Goal: Information Seeking & Learning: Learn about a topic

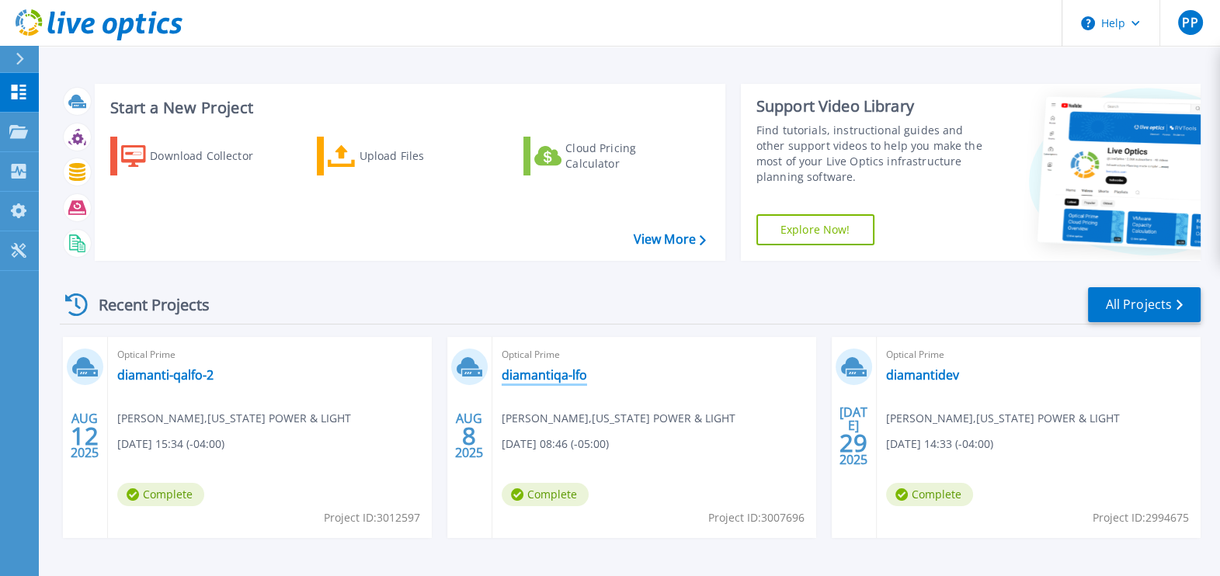
click at [530, 374] on link "diamantiqa-lfo" at bounding box center [544, 375] width 85 height 16
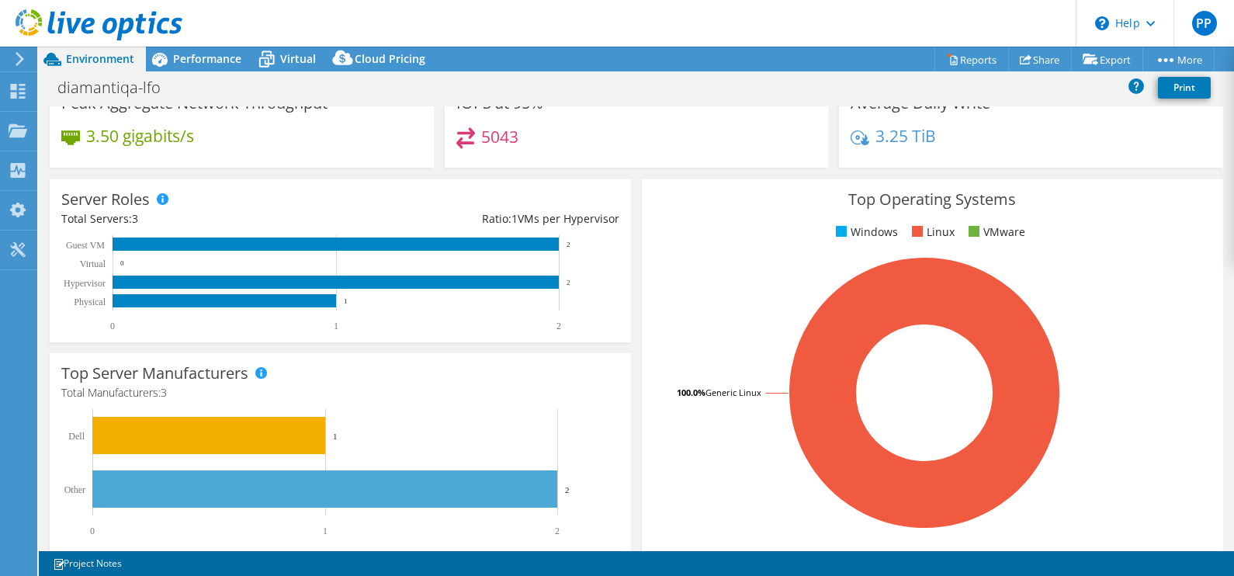
select select "USD"
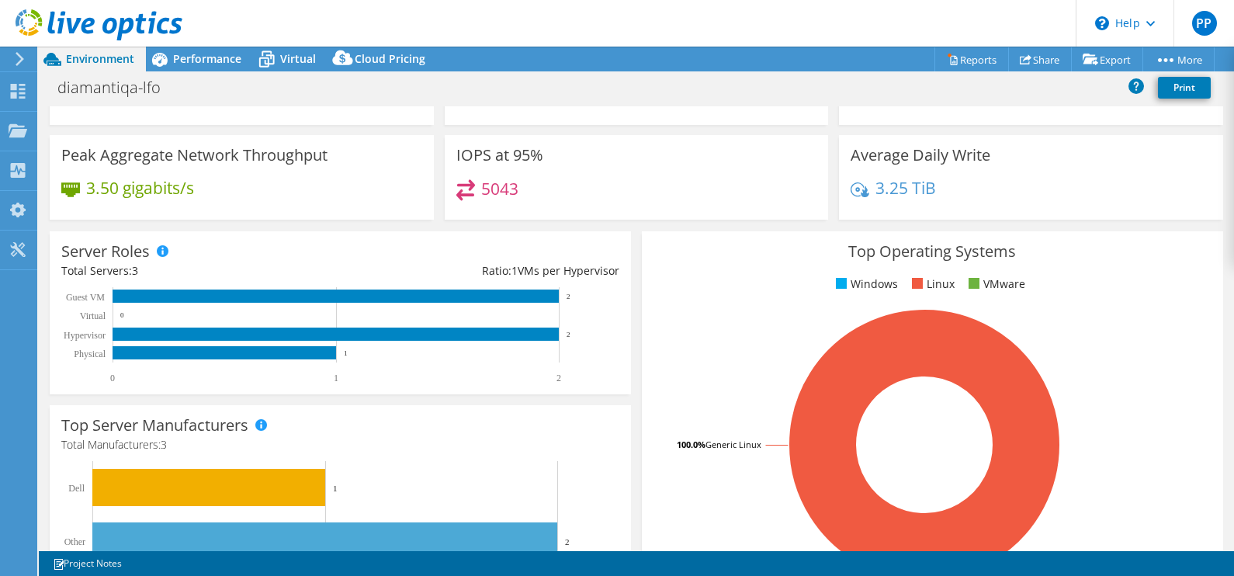
scroll to position [78, 0]
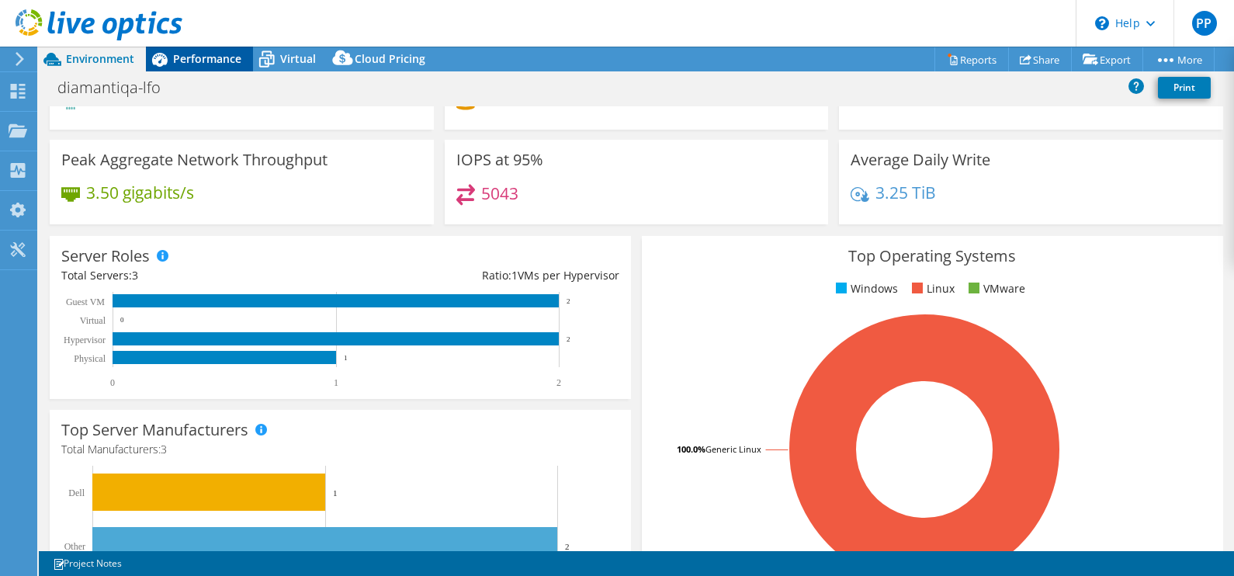
click at [214, 58] on span "Performance" at bounding box center [207, 58] width 68 height 15
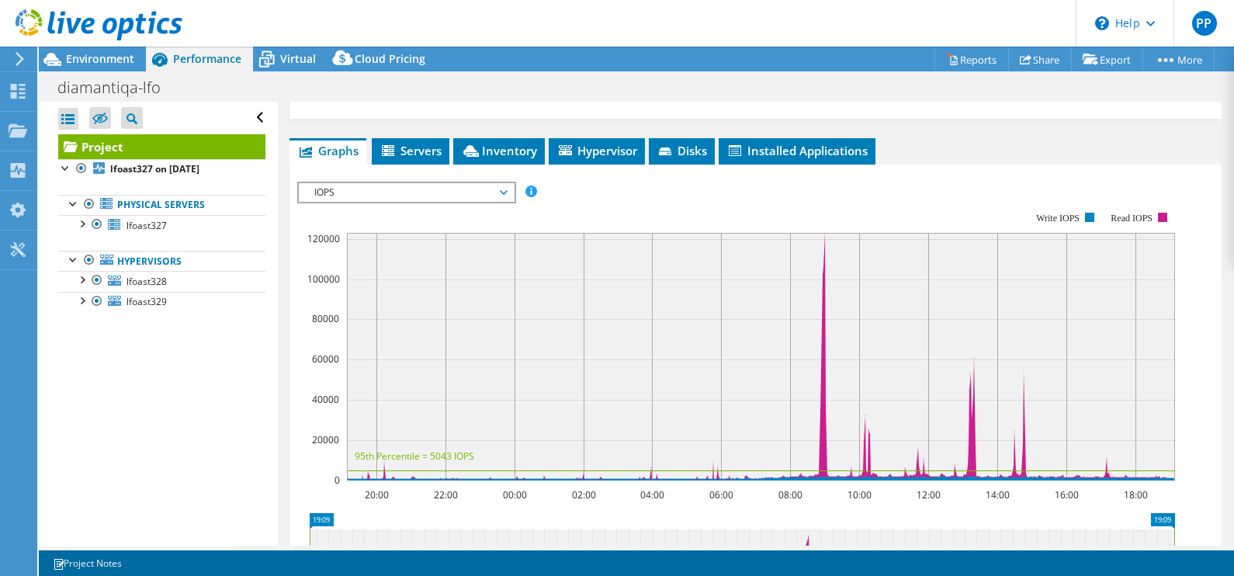
scroll to position [272, 0]
click at [602, 225] on rect at bounding box center [736, 345] width 878 height 311
click at [82, 171] on div at bounding box center [82, 168] width 16 height 19
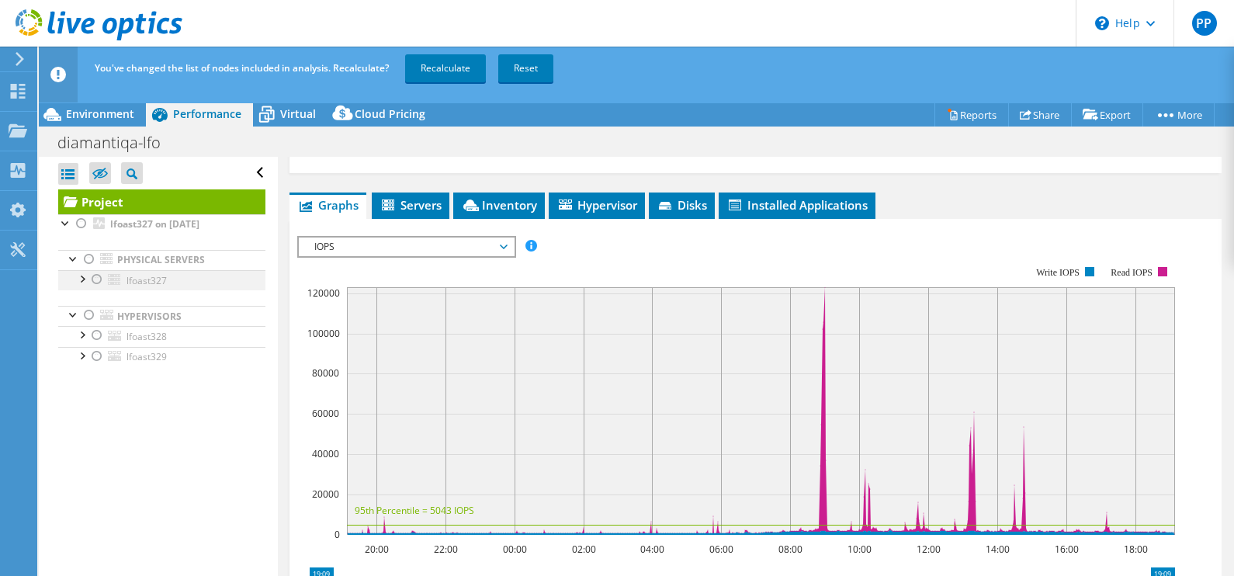
click at [92, 277] on div at bounding box center [97, 279] width 16 height 19
click at [609, 304] on rect at bounding box center [736, 400] width 878 height 311
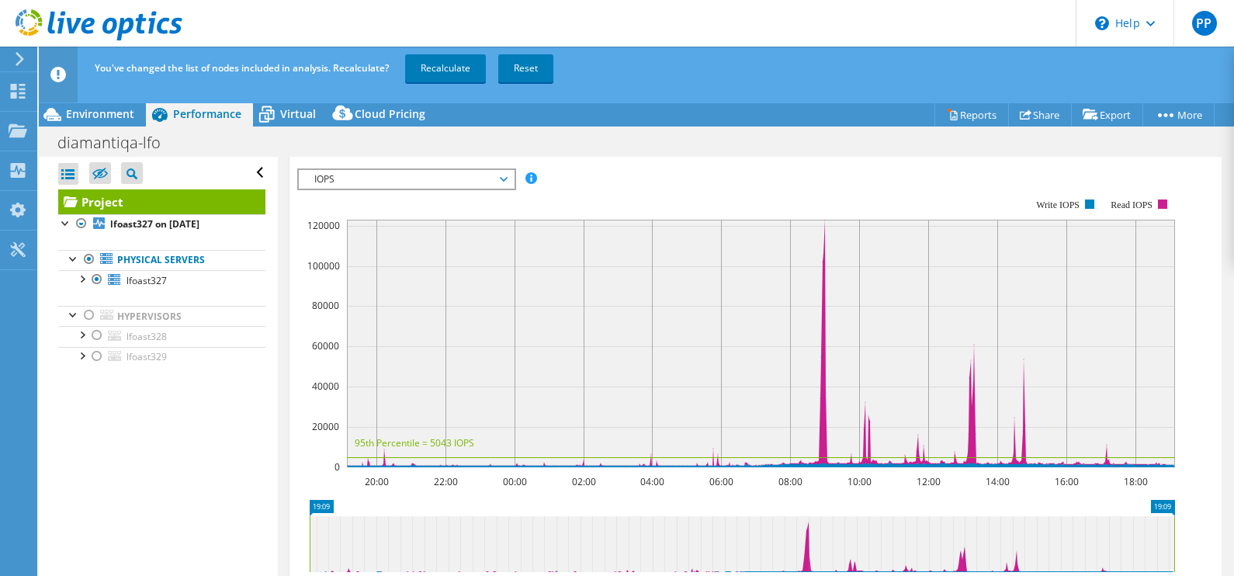
scroll to position [351, 0]
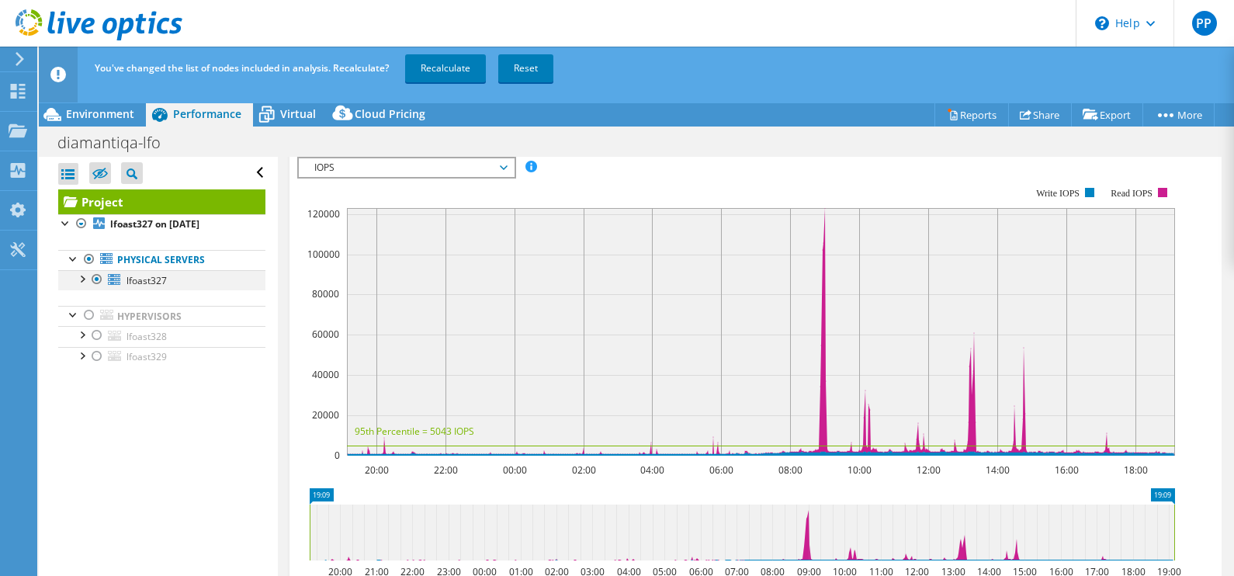
click at [81, 276] on div at bounding box center [82, 278] width 16 height 16
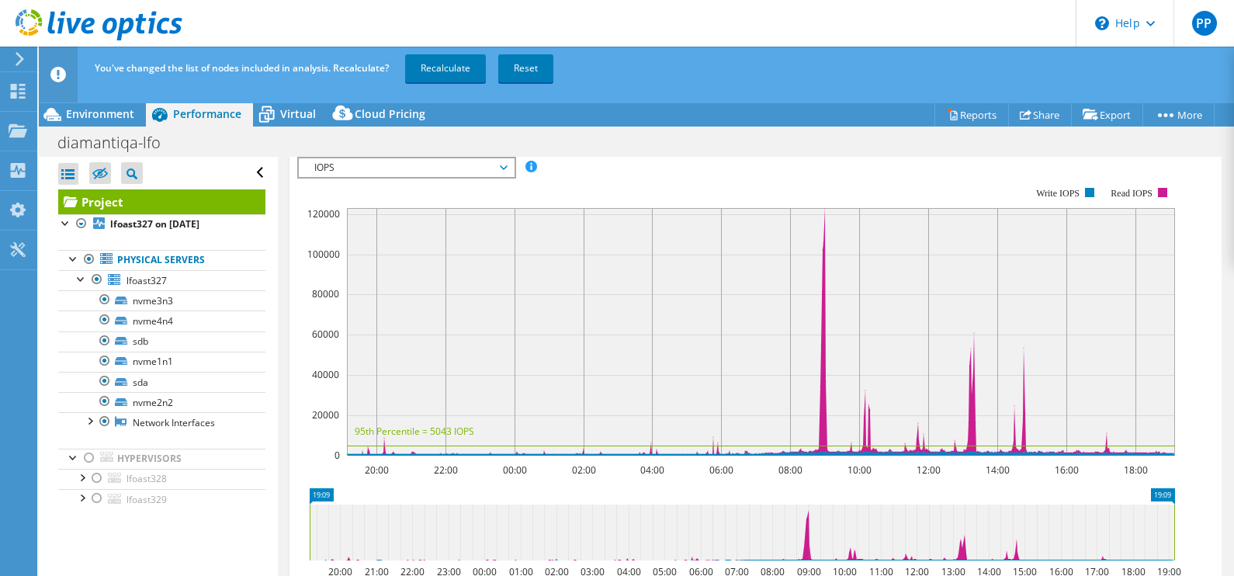
click at [458, 177] on span "IOPS" at bounding box center [407, 167] width 200 height 19
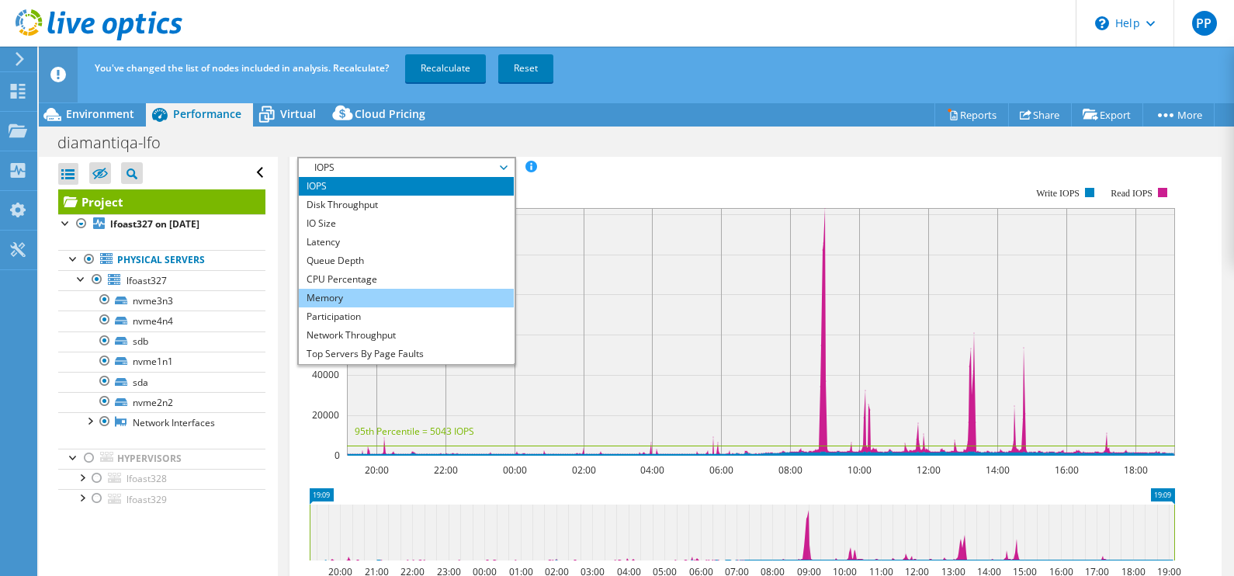
click at [397, 307] on li "Memory" at bounding box center [406, 298] width 215 height 19
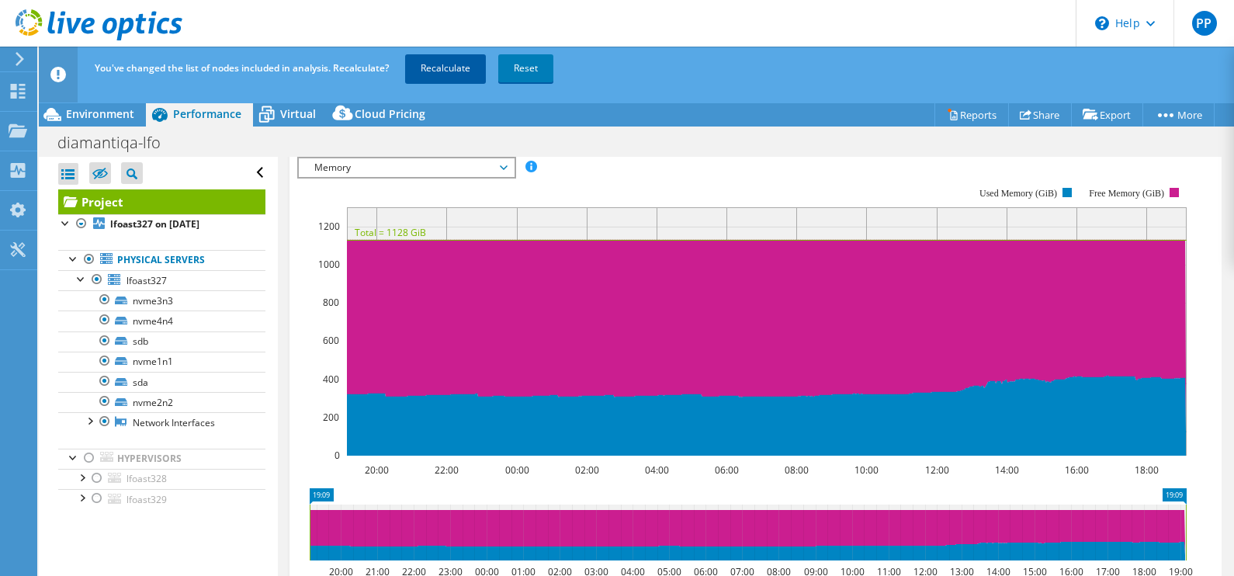
click at [450, 66] on link "Recalculate" at bounding box center [445, 68] width 81 height 28
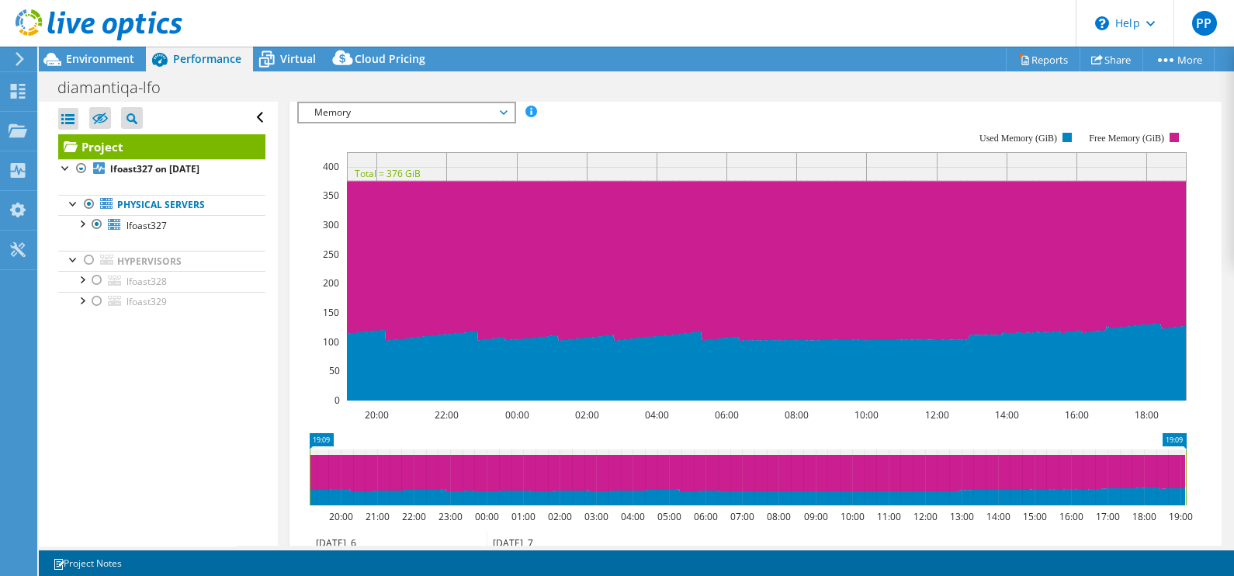
click at [673, 164] on rect at bounding box center [742, 266] width 890 height 311
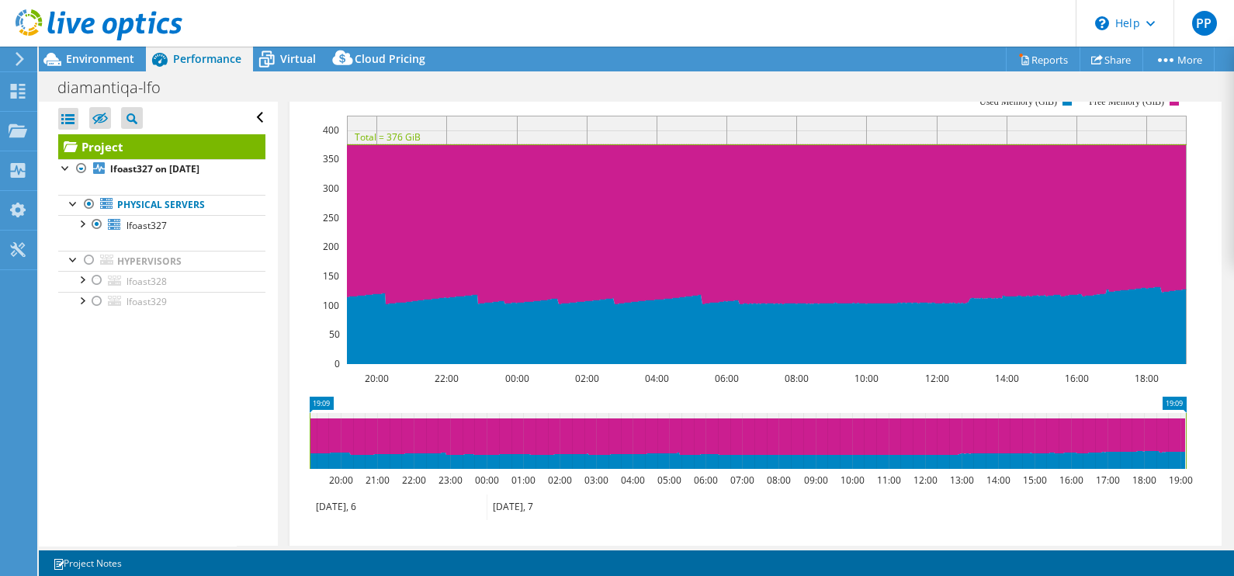
scroll to position [347, 0]
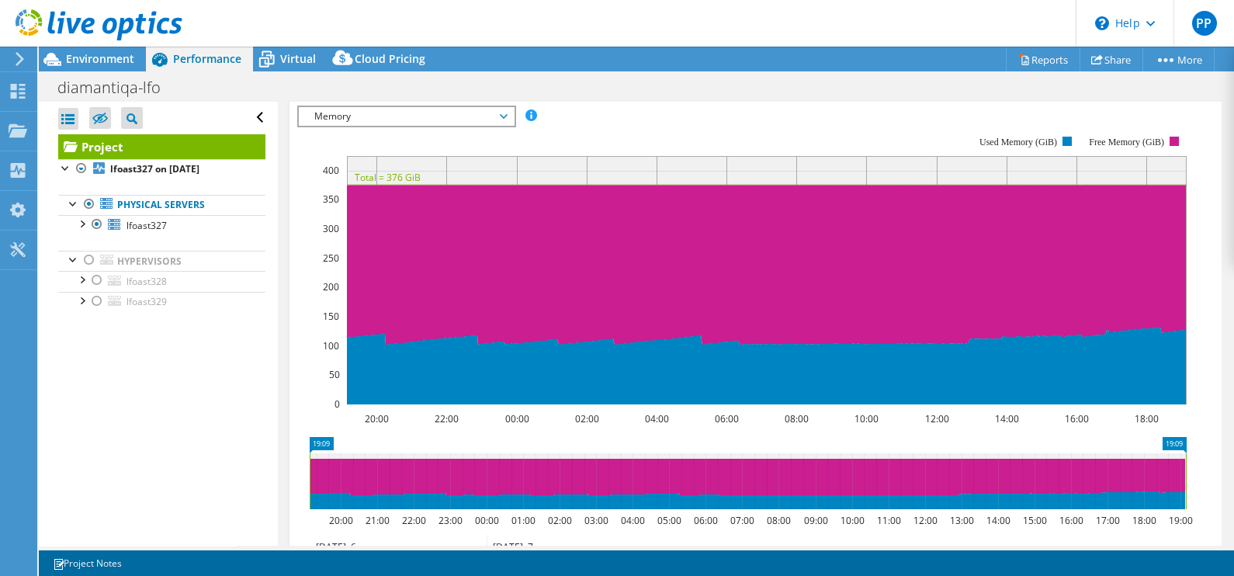
click at [450, 126] on span "Memory" at bounding box center [407, 116] width 200 height 19
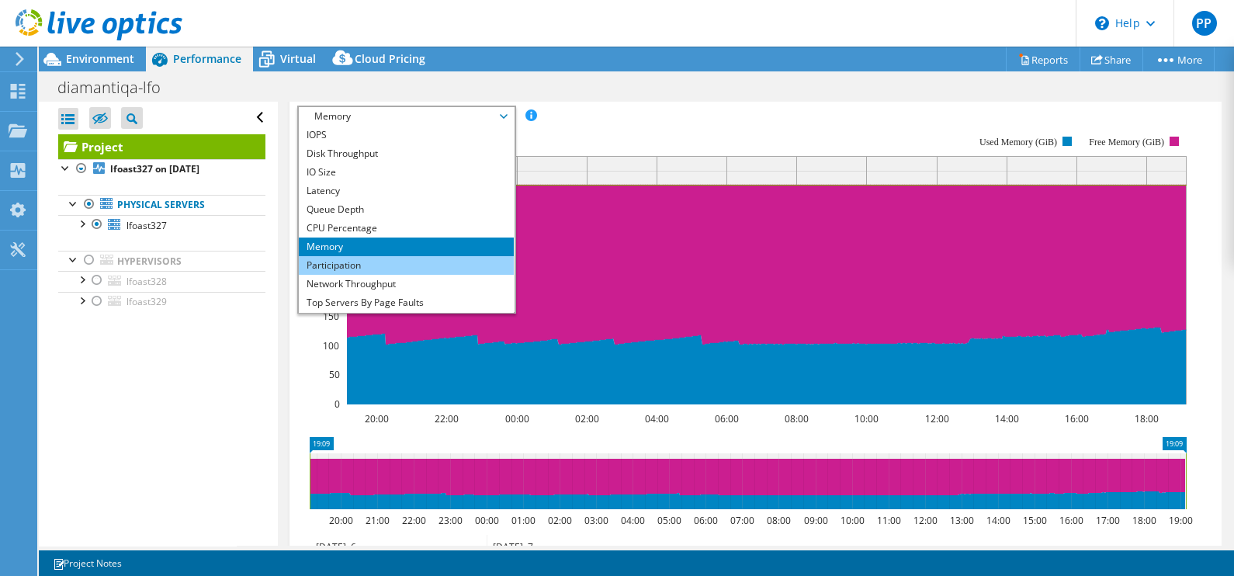
scroll to position [55, 0]
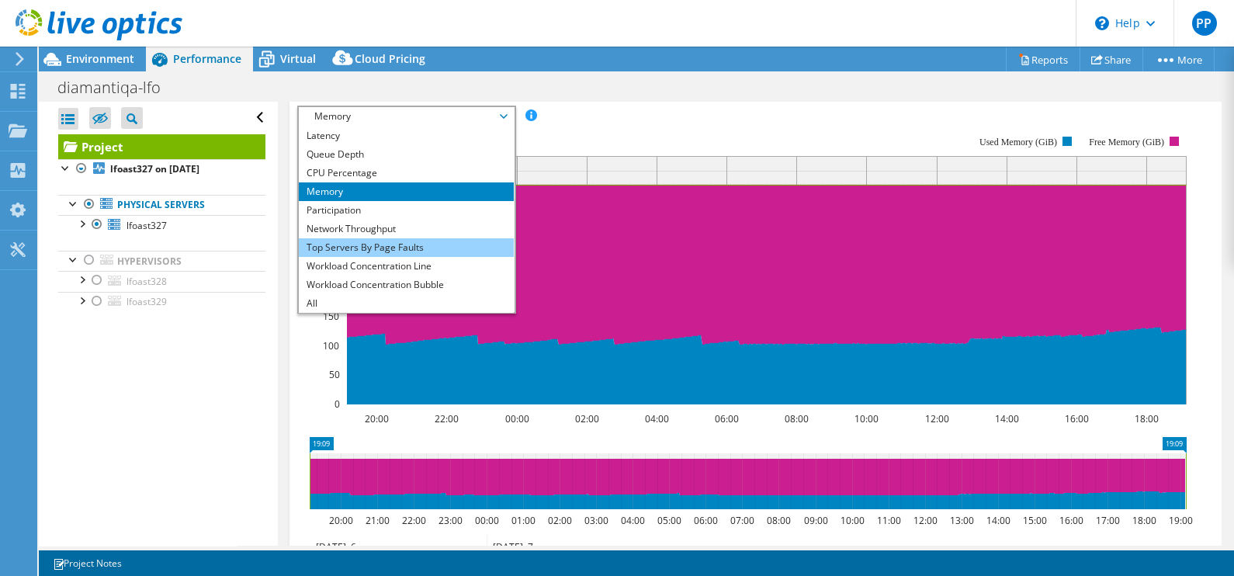
click at [398, 257] on li "Top Servers By Page Faults" at bounding box center [406, 247] width 215 height 19
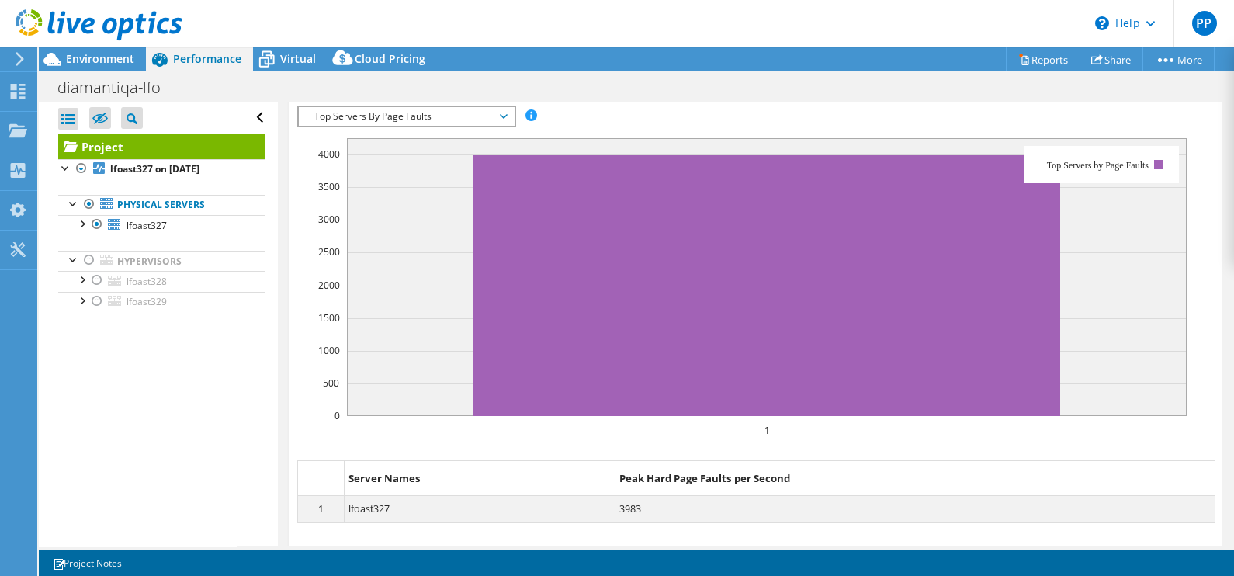
click at [481, 126] on span "Top Servers By Page Faults" at bounding box center [407, 116] width 200 height 19
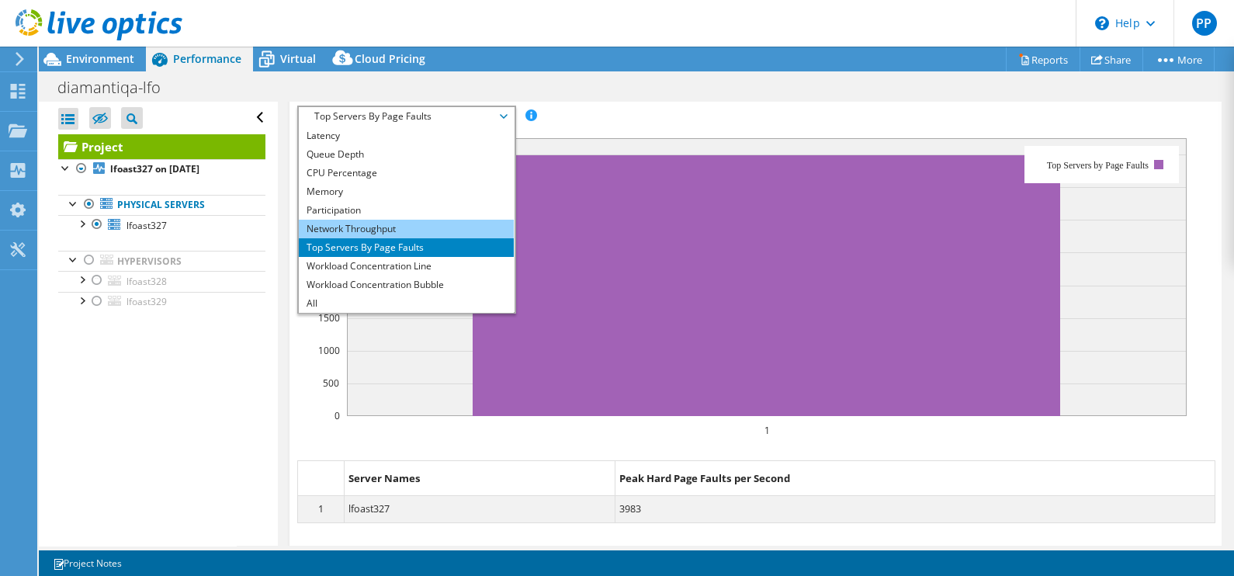
click at [425, 238] on li "Network Throughput" at bounding box center [406, 229] width 215 height 19
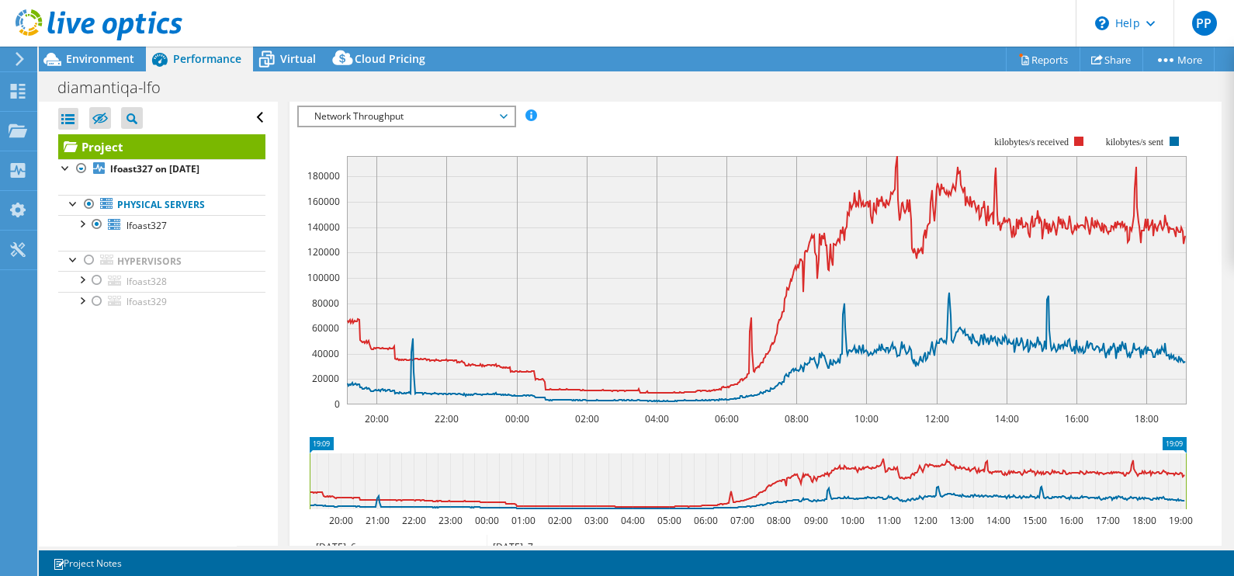
click at [651, 171] on rect at bounding box center [742, 270] width 890 height 311
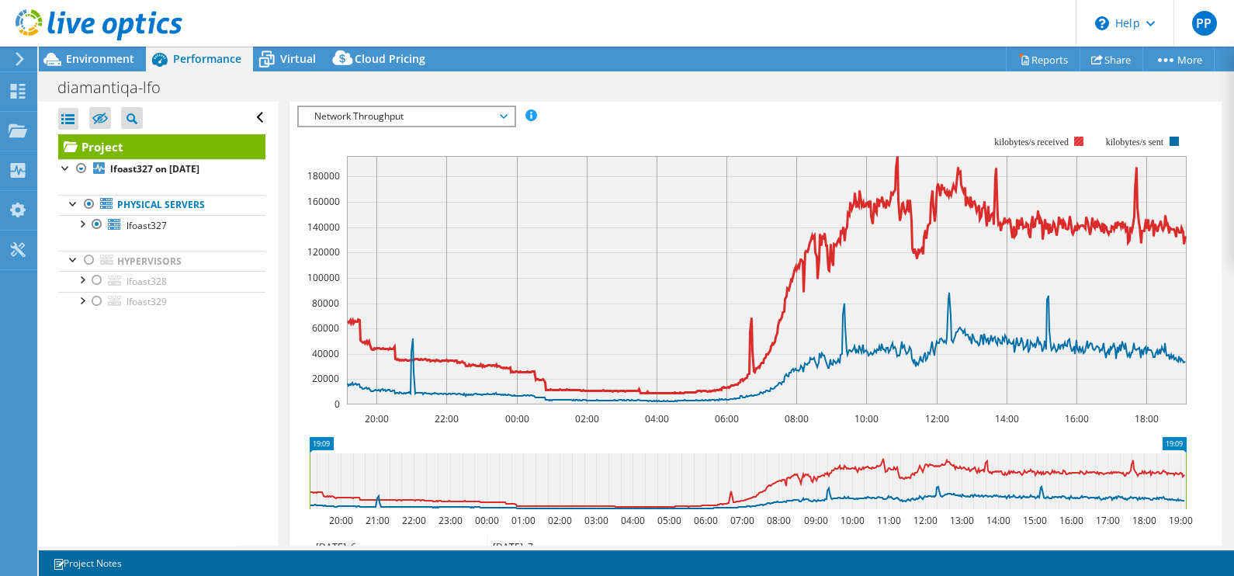
click at [1019, 148] on text "kilobytes/s received" at bounding box center [1032, 142] width 75 height 11
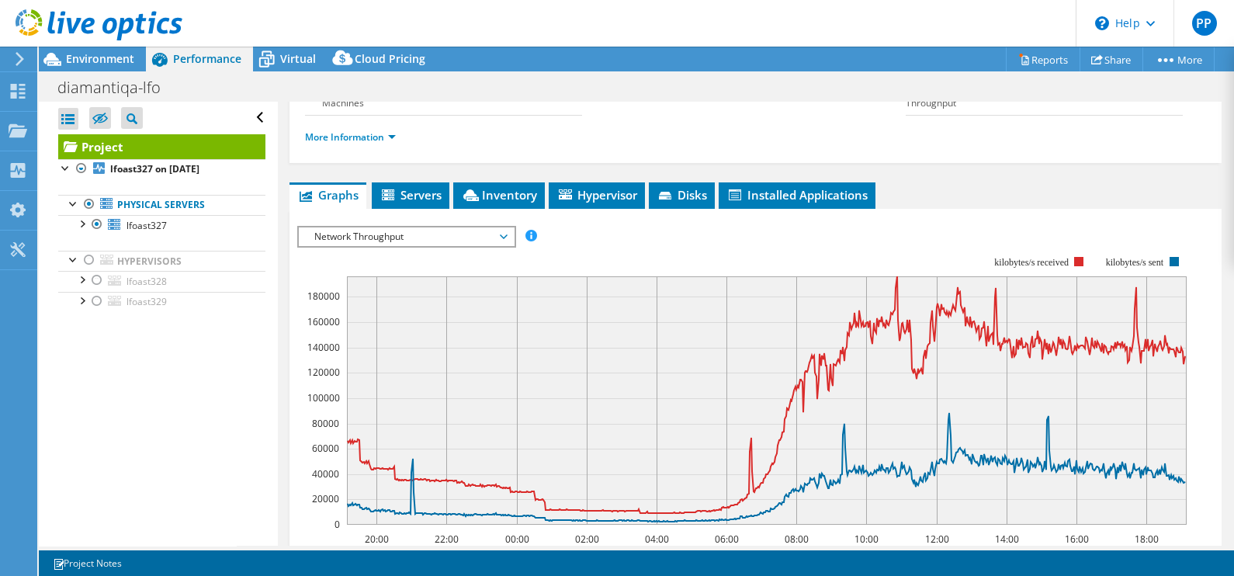
scroll to position [221, 0]
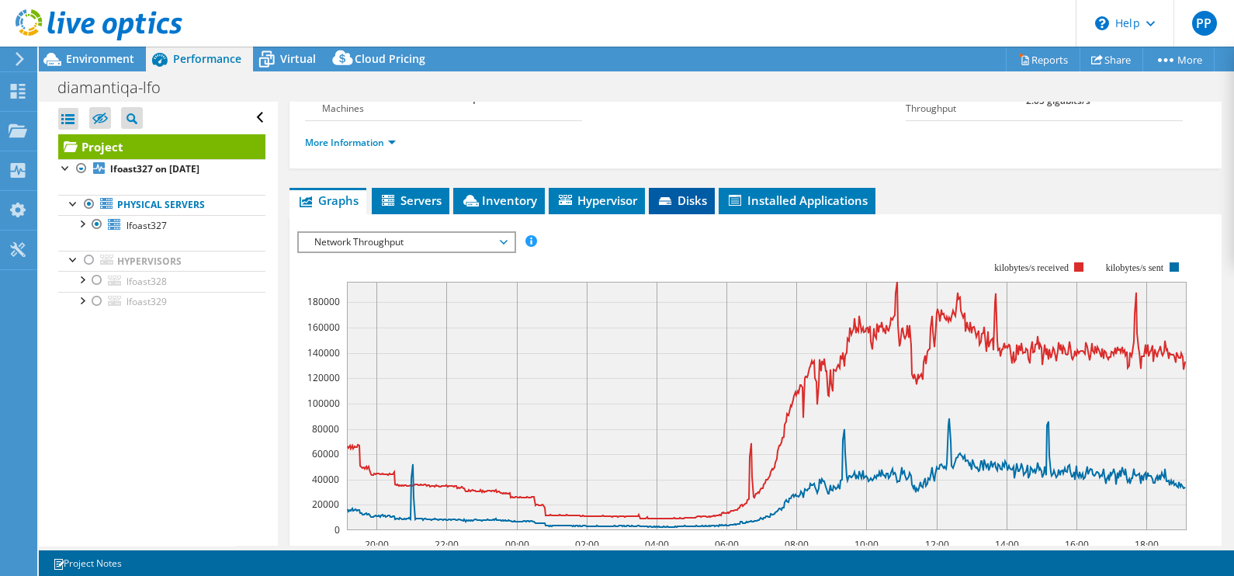
click at [669, 207] on icon at bounding box center [667, 202] width 16 height 10
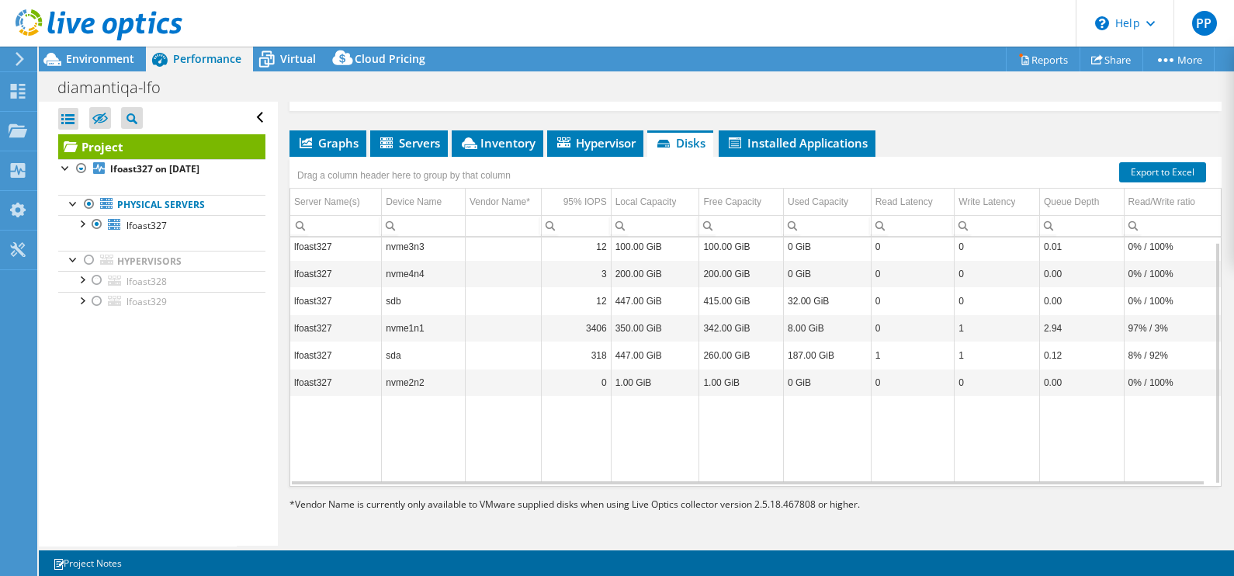
scroll to position [5, 0]
drag, startPoint x: 424, startPoint y: 357, endPoint x: 361, endPoint y: 359, distance: 62.9
click at [361, 342] on tr "lfoast327 nvme1n1 3406 350.00 GiB 342.00 GiB 8.00 GiB 0 1 2.94 97% / 3%" at bounding box center [755, 327] width 931 height 27
drag, startPoint x: 361, startPoint y: 359, endPoint x: 444, endPoint y: 356, distance: 83.2
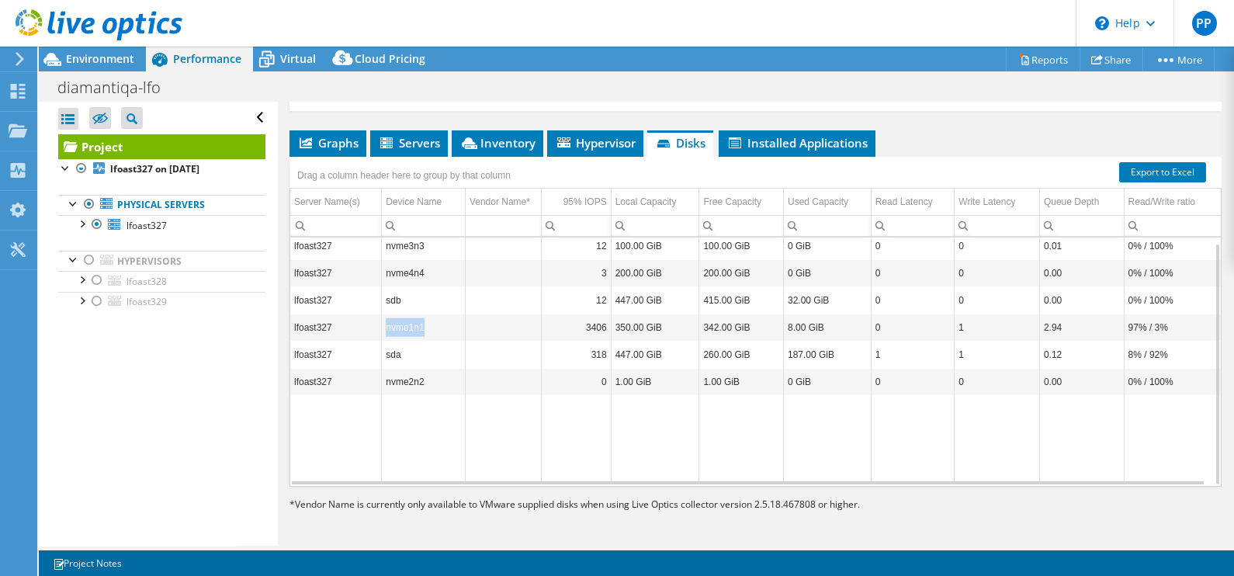
click at [444, 341] on td "nvme1n1" at bounding box center [424, 327] width 84 height 27
click at [82, 221] on div at bounding box center [82, 223] width 16 height 16
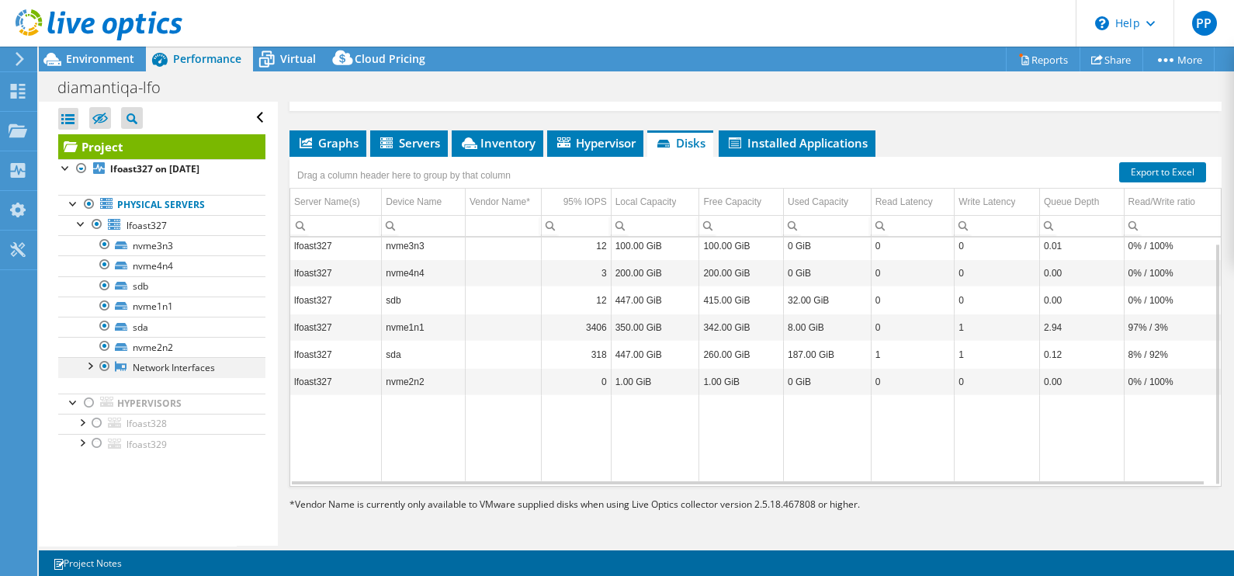
click at [91, 360] on div at bounding box center [90, 365] width 16 height 16
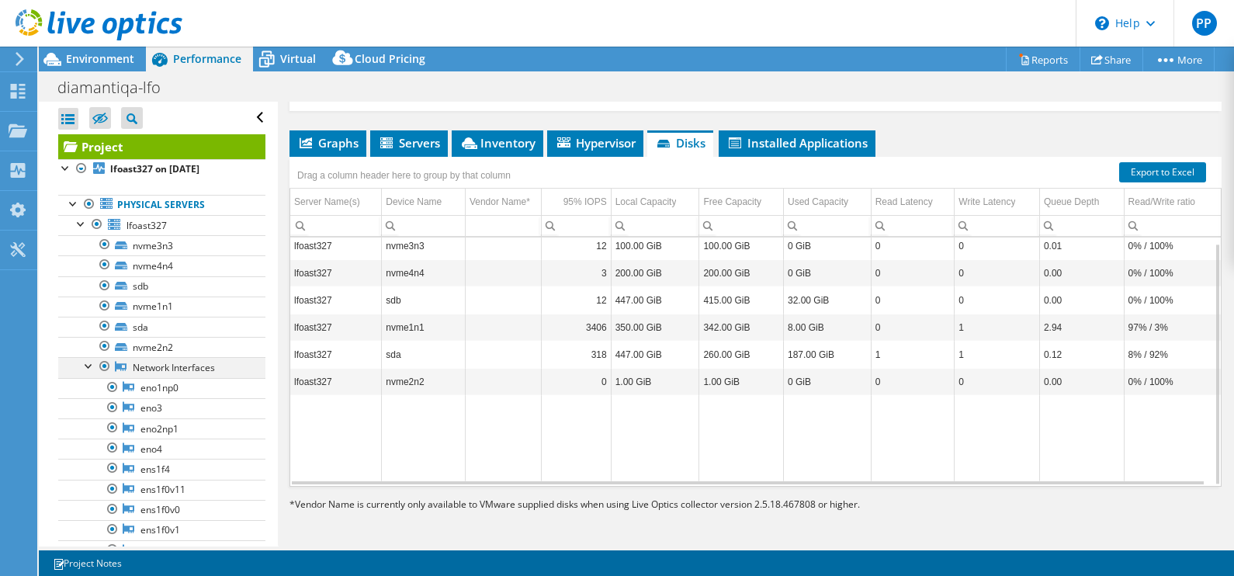
click at [105, 363] on div at bounding box center [105, 366] width 16 height 19
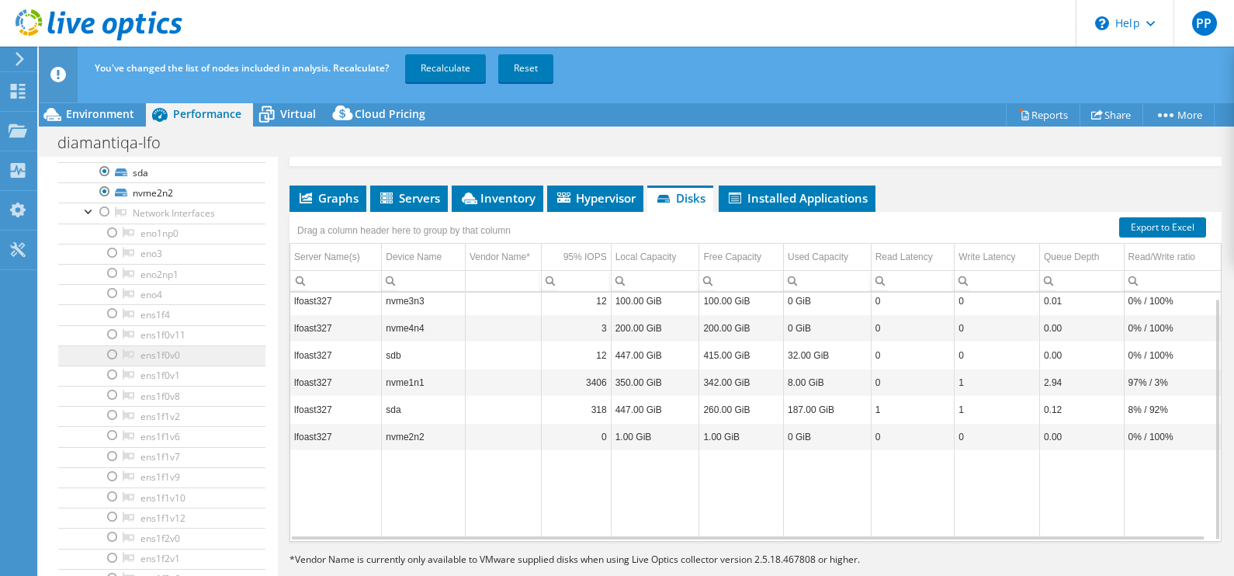
scroll to position [103, 0]
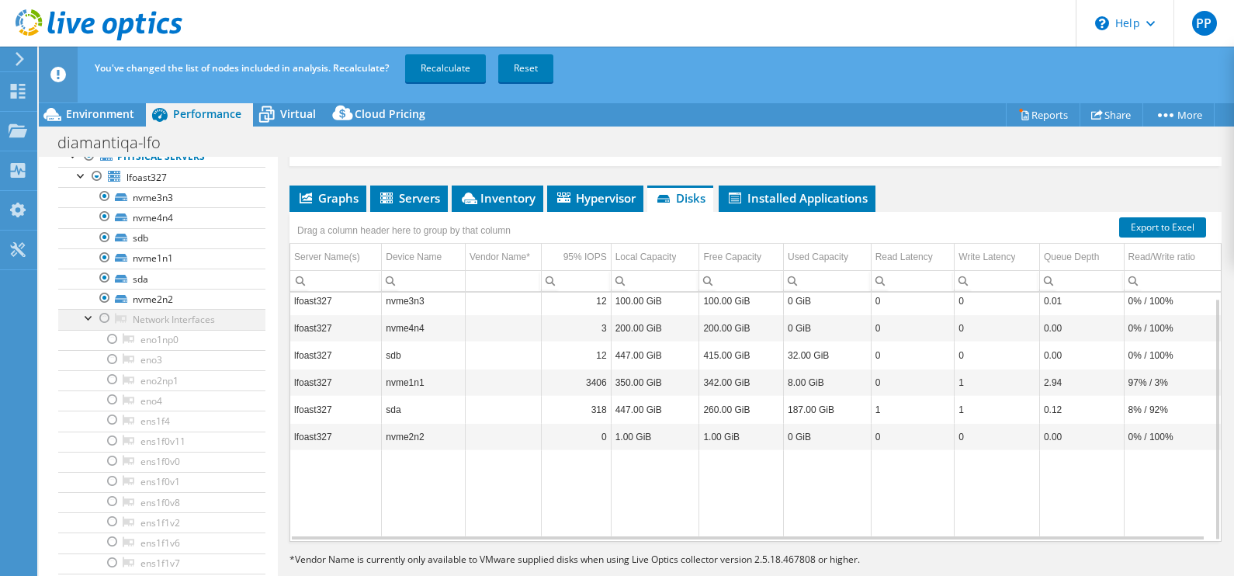
click at [99, 316] on div at bounding box center [105, 318] width 16 height 19
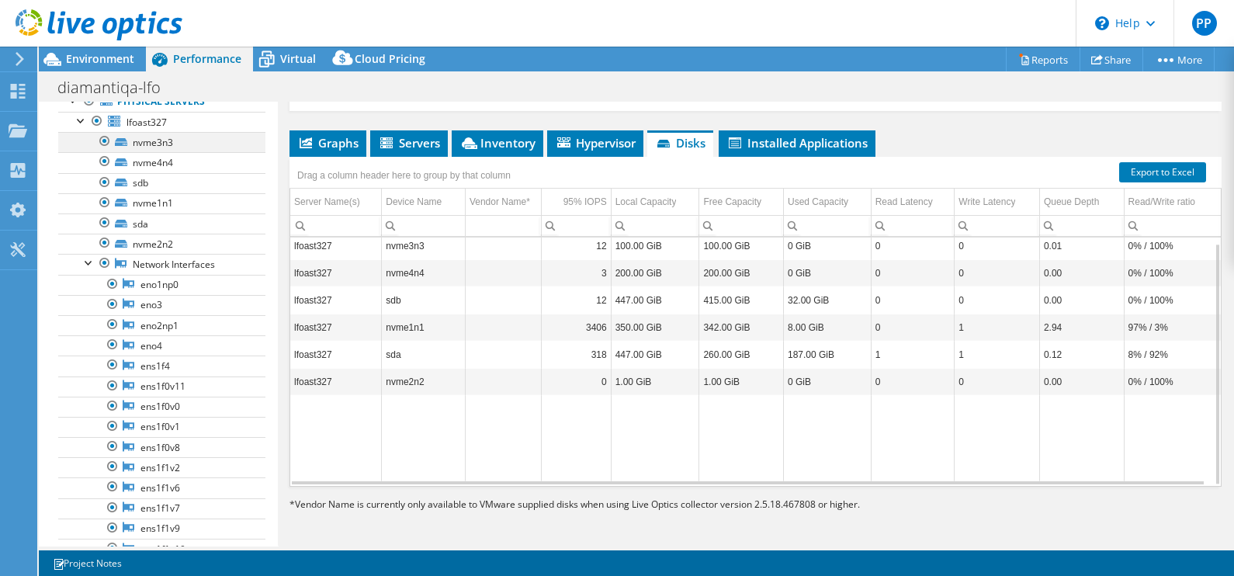
click at [107, 140] on div at bounding box center [105, 141] width 16 height 19
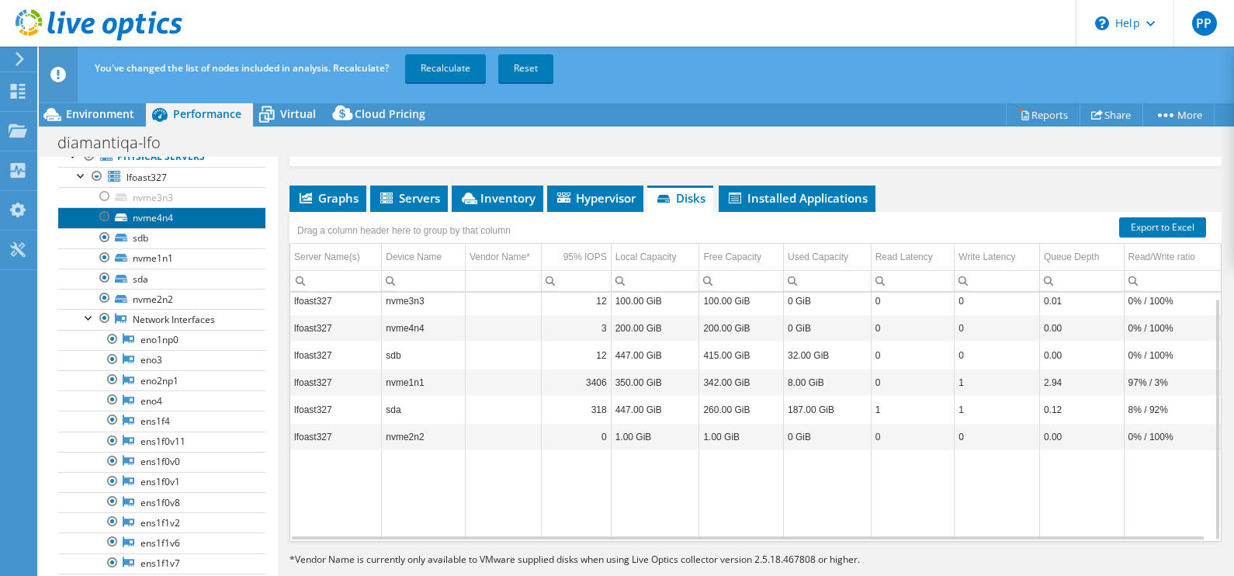
click at [123, 217] on icon at bounding box center [121, 218] width 12 height 8
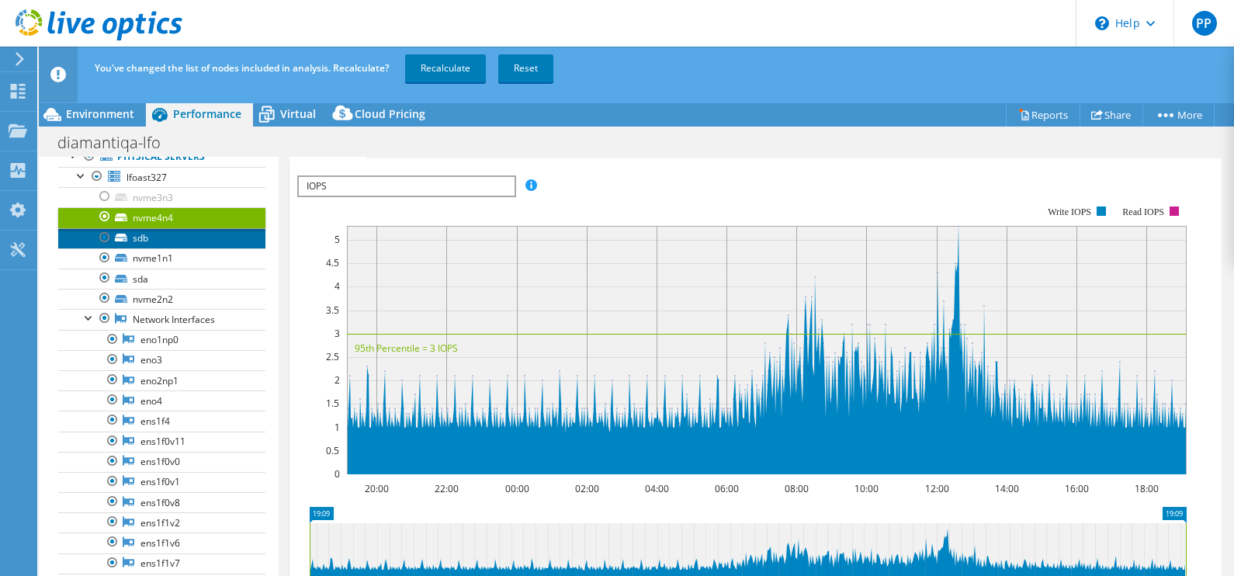
click at [131, 235] on link "sdb" at bounding box center [161, 238] width 207 height 20
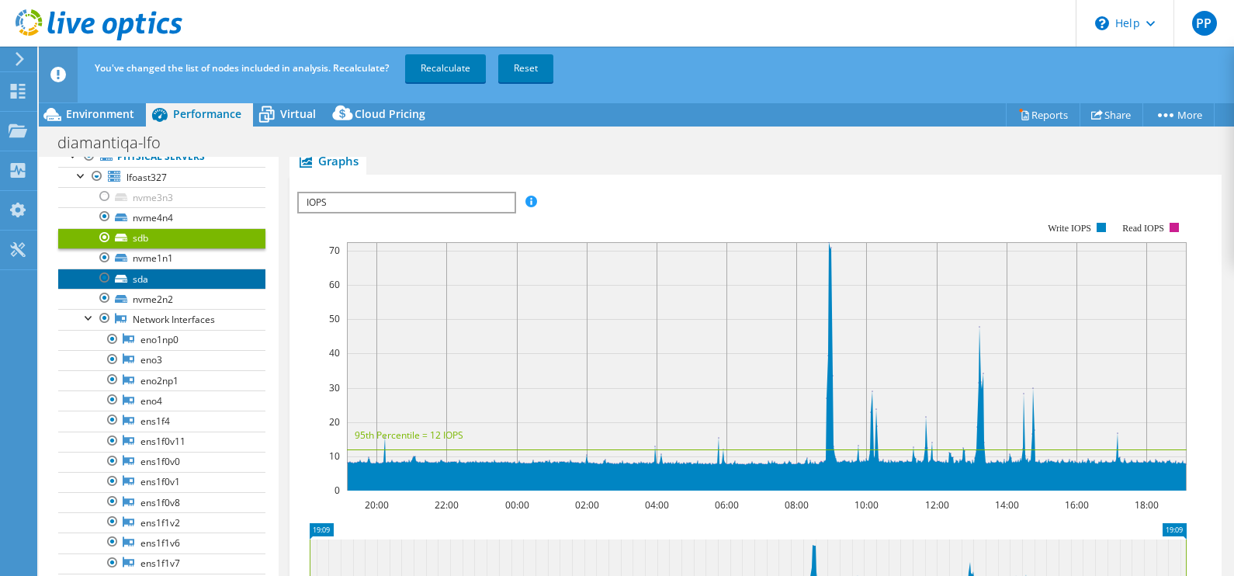
click at [136, 273] on link "sda" at bounding box center [161, 279] width 207 height 20
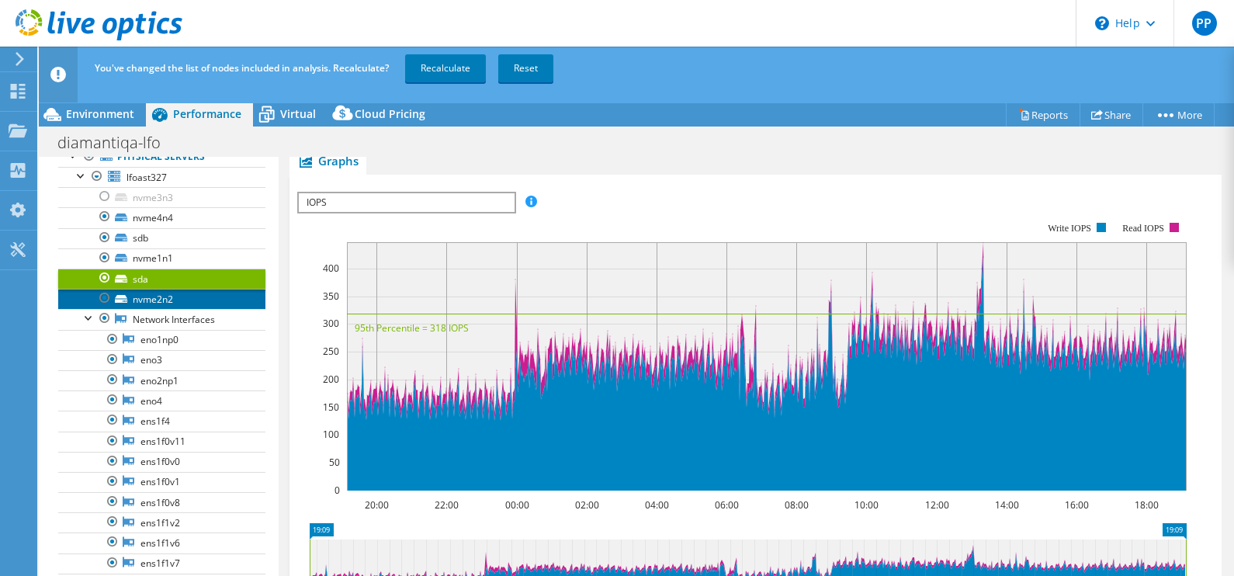
click at [143, 298] on link "nvme2n2" at bounding box center [161, 299] width 207 height 20
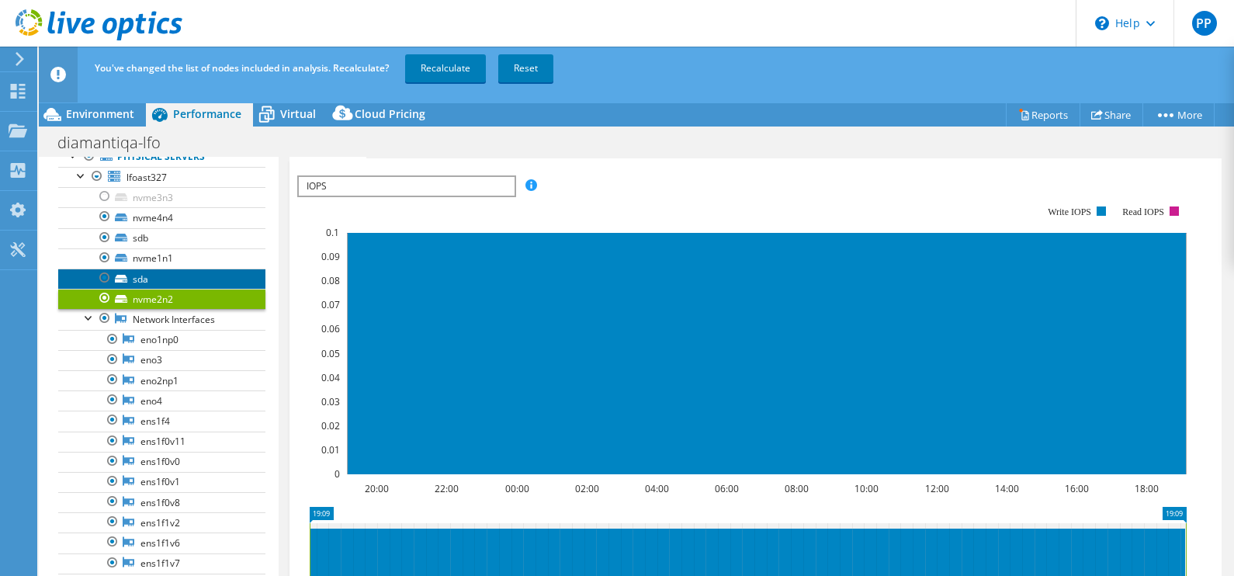
click at [142, 282] on link "sda" at bounding box center [161, 279] width 207 height 20
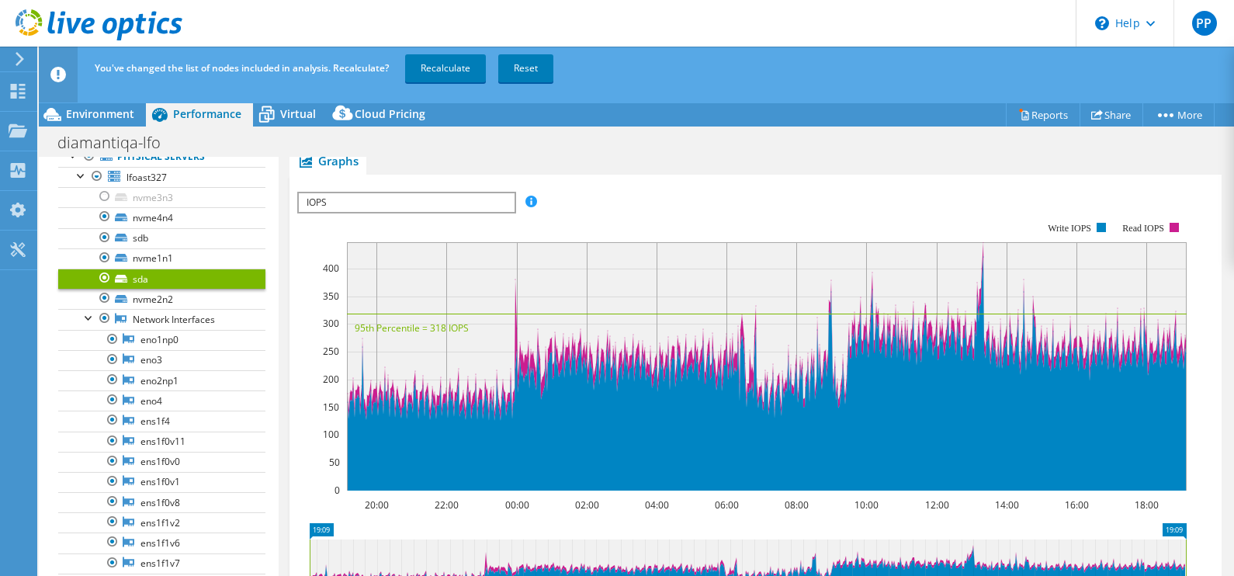
click at [151, 285] on link "sda" at bounding box center [161, 279] width 207 height 20
click at [106, 270] on div at bounding box center [105, 278] width 16 height 19
click at [109, 215] on div at bounding box center [105, 216] width 16 height 19
click at [106, 295] on div at bounding box center [105, 298] width 16 height 19
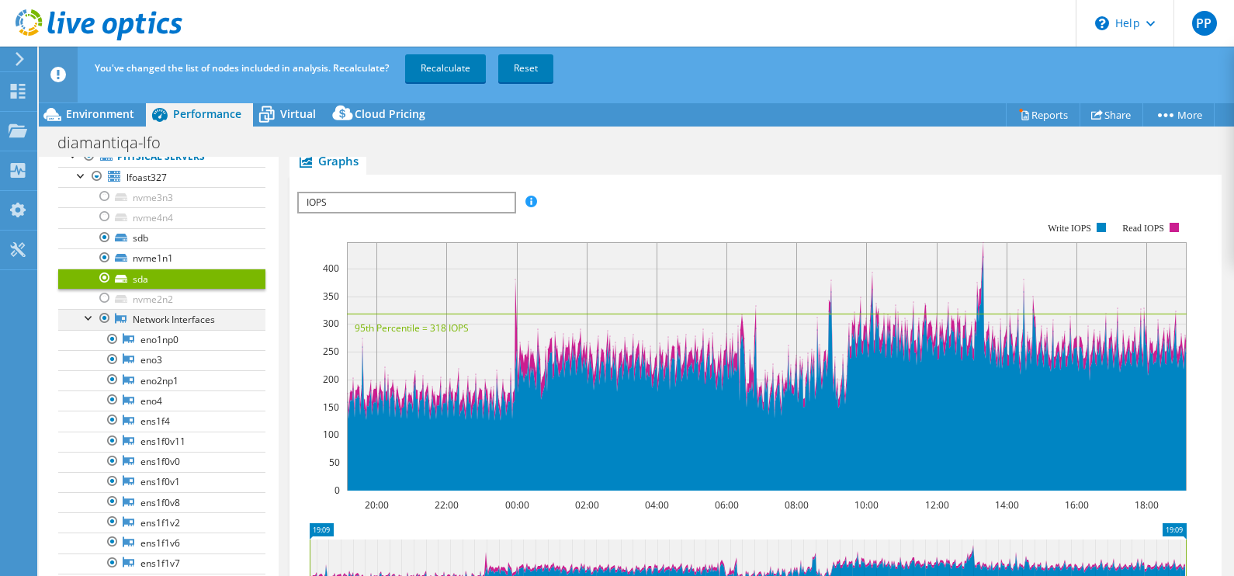
click at [103, 318] on div at bounding box center [105, 318] width 16 height 19
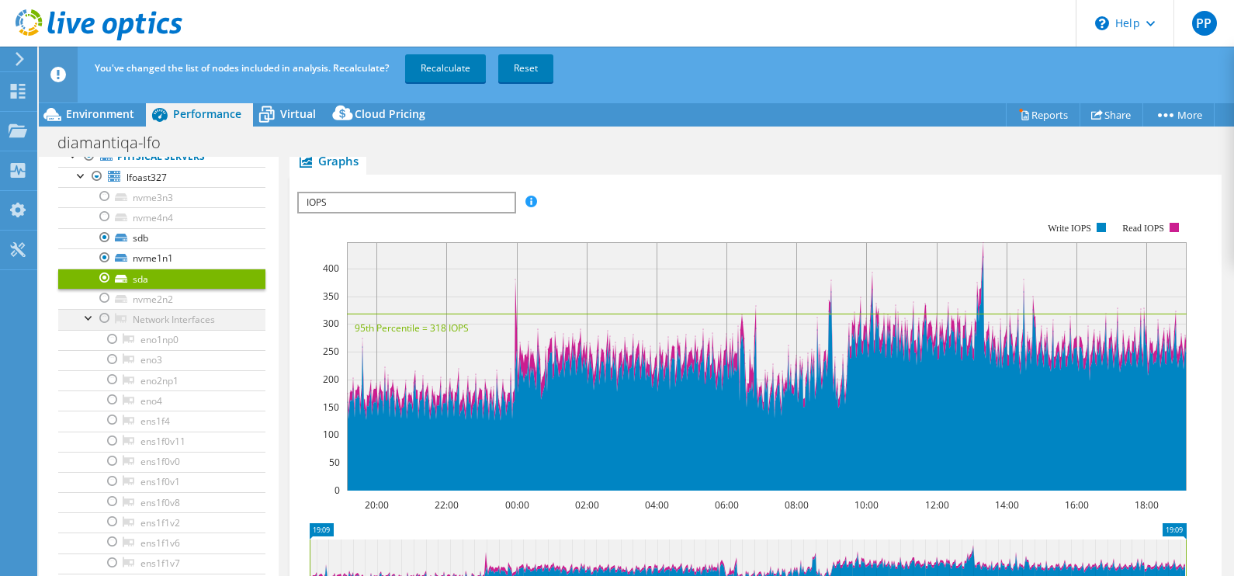
click at [92, 317] on div at bounding box center [90, 317] width 16 height 16
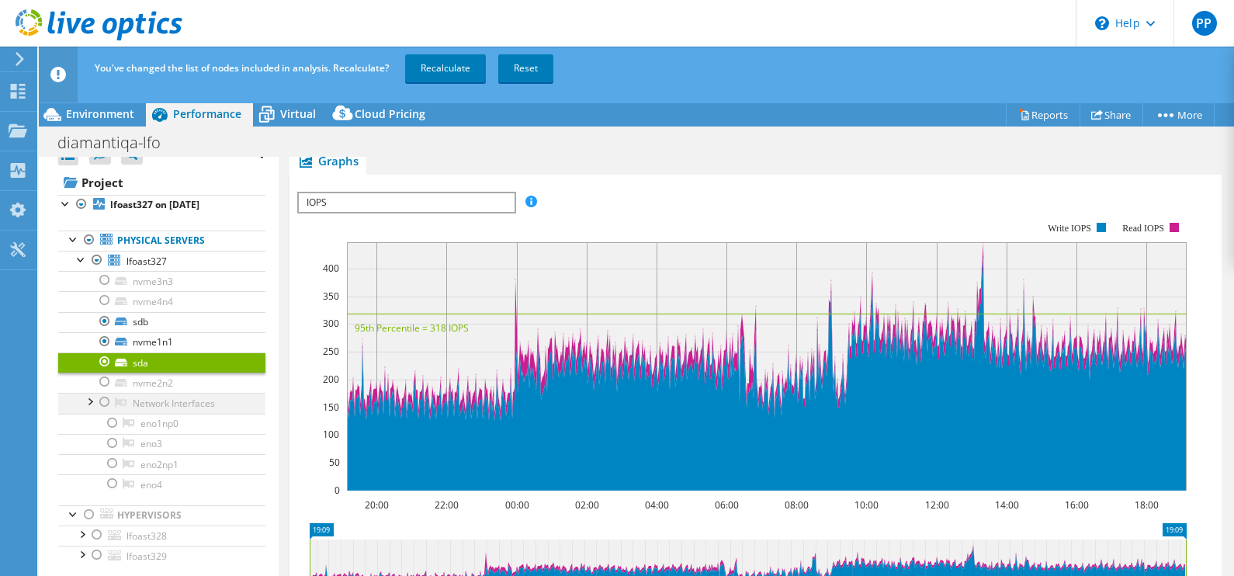
scroll to position [0, 0]
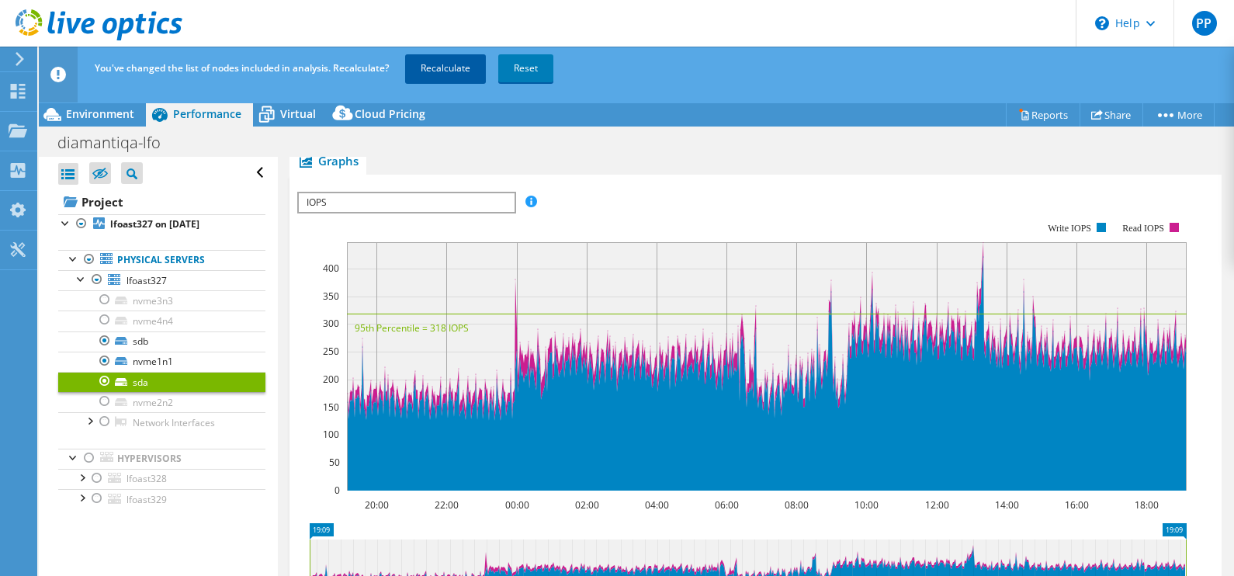
click at [430, 70] on link "Recalculate" at bounding box center [445, 68] width 81 height 28
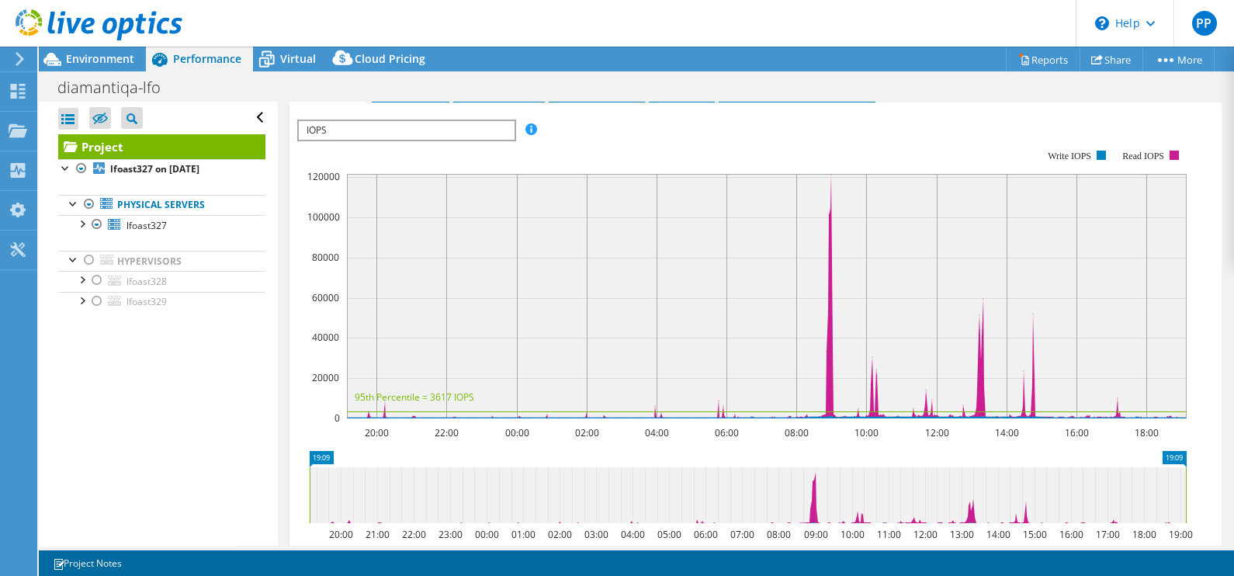
scroll to position [331, 0]
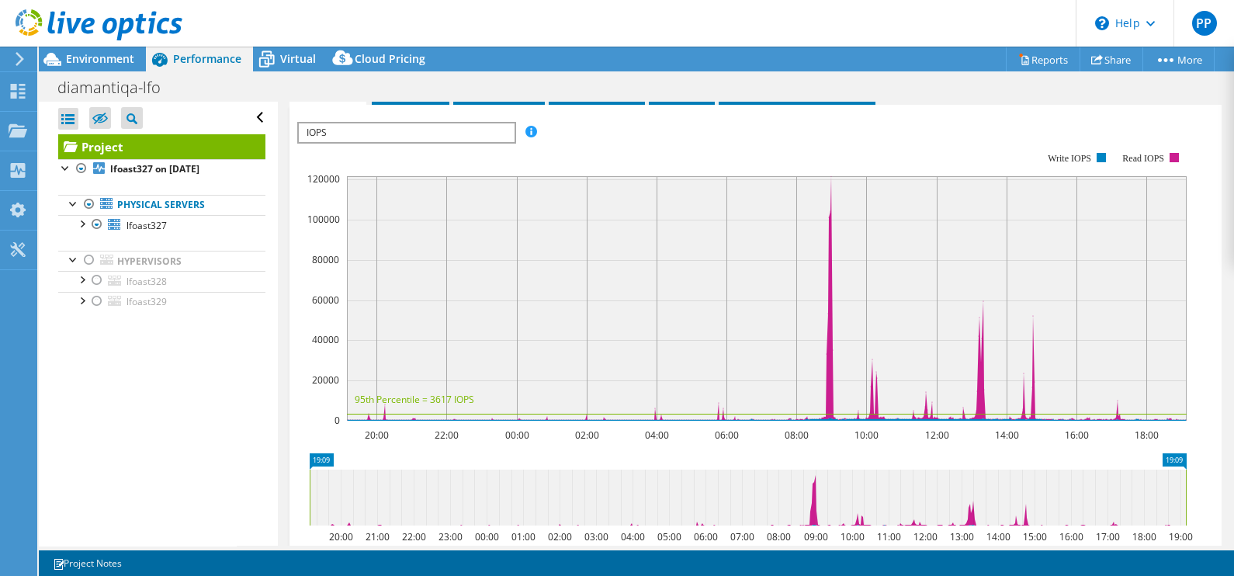
click at [508, 142] on span "IOPS" at bounding box center [406, 132] width 215 height 19
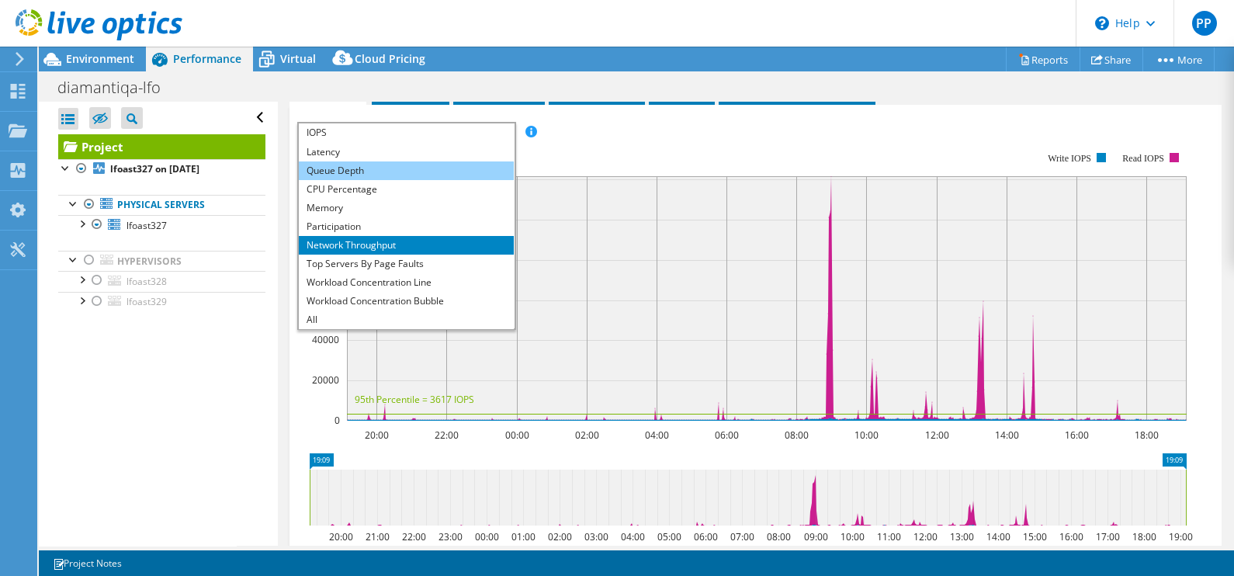
scroll to position [0, 0]
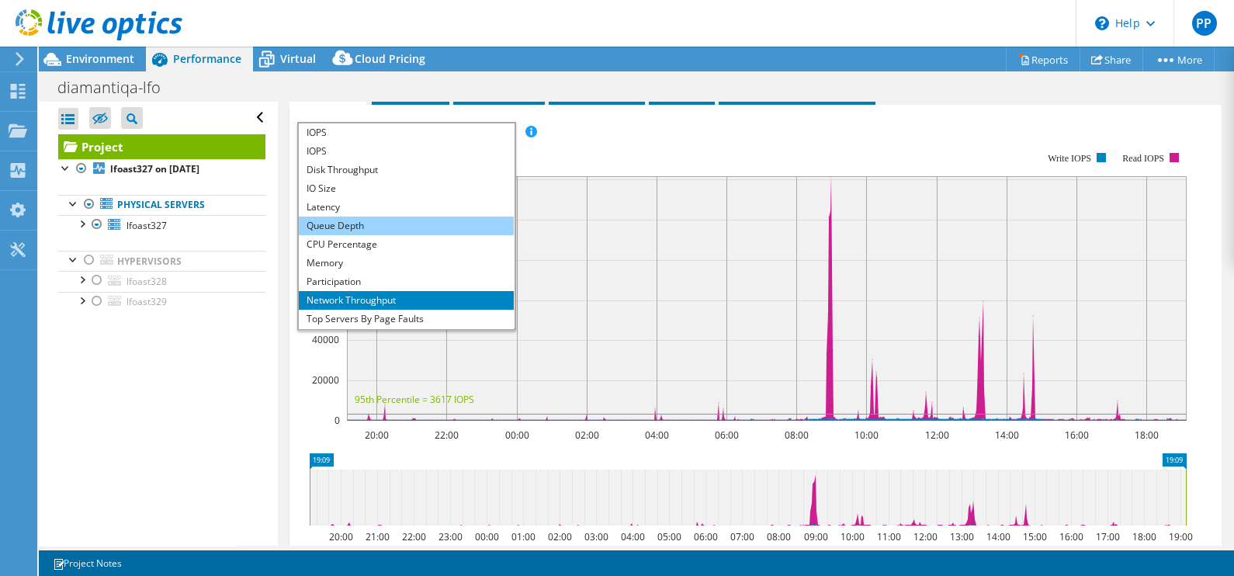
click at [451, 235] on li "Queue Depth" at bounding box center [406, 226] width 215 height 19
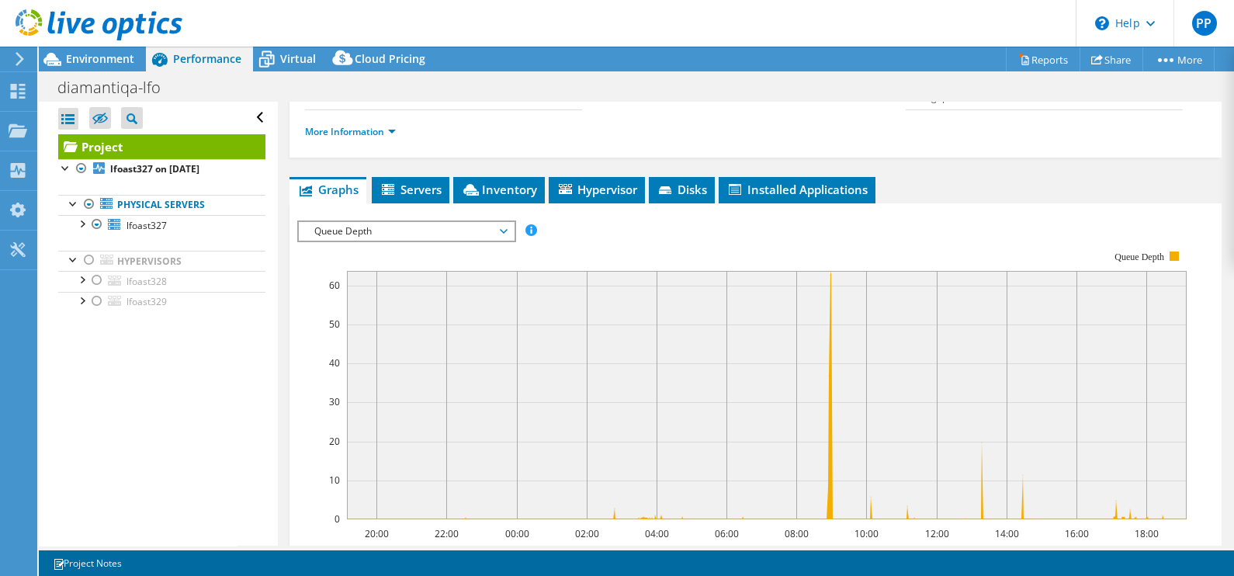
scroll to position [225, 0]
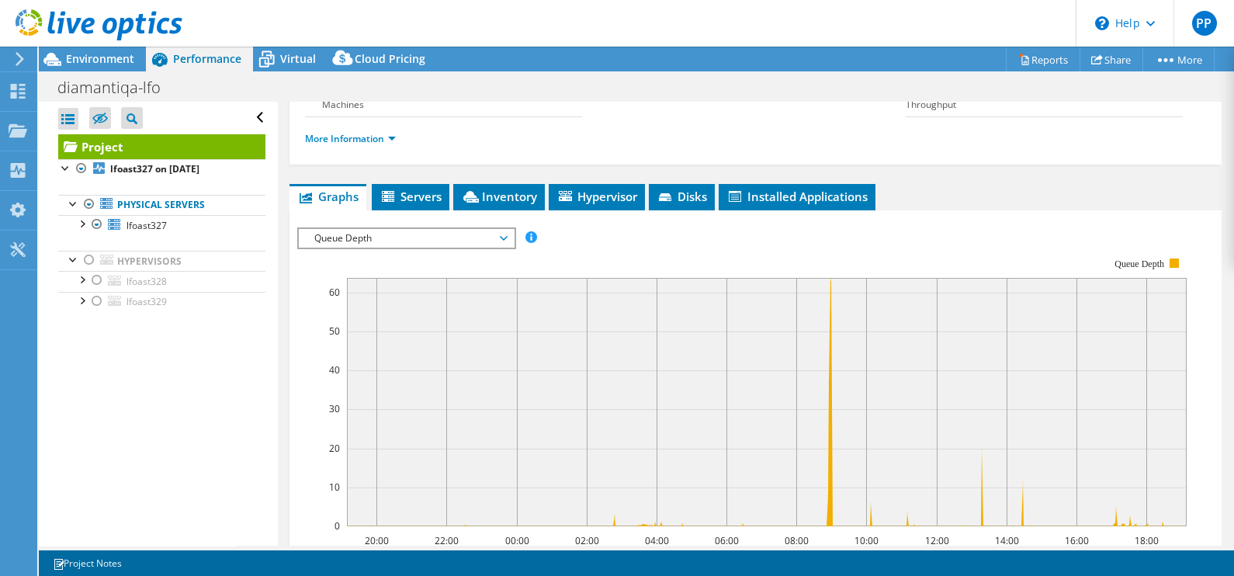
click at [418, 248] on span "Queue Depth" at bounding box center [407, 238] width 200 height 19
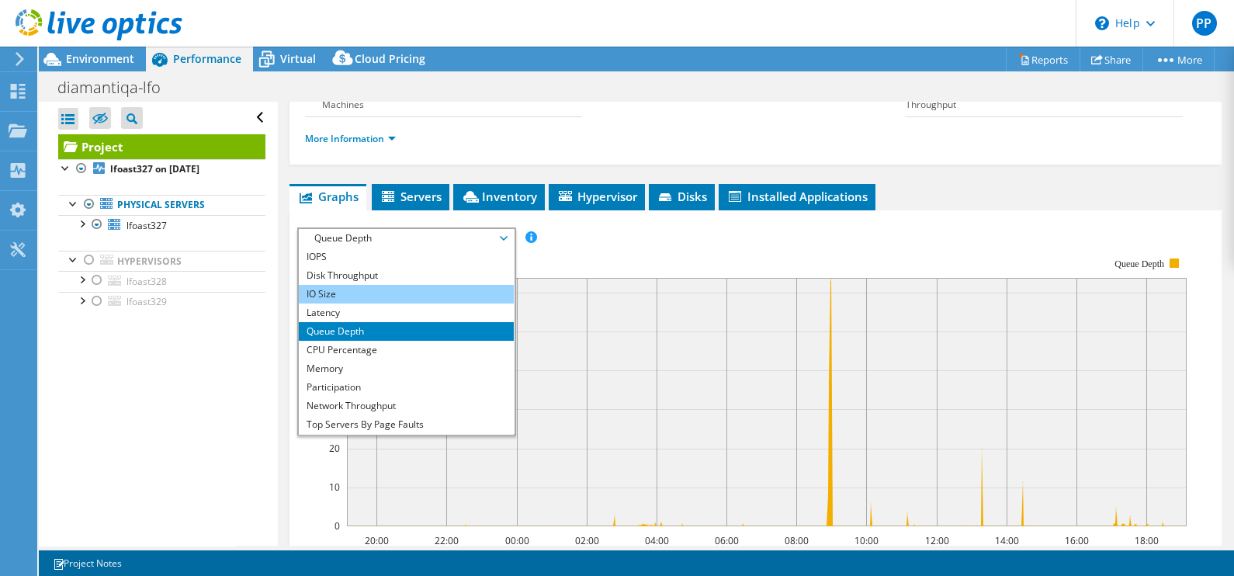
click at [410, 304] on li "IO Size" at bounding box center [406, 294] width 215 height 19
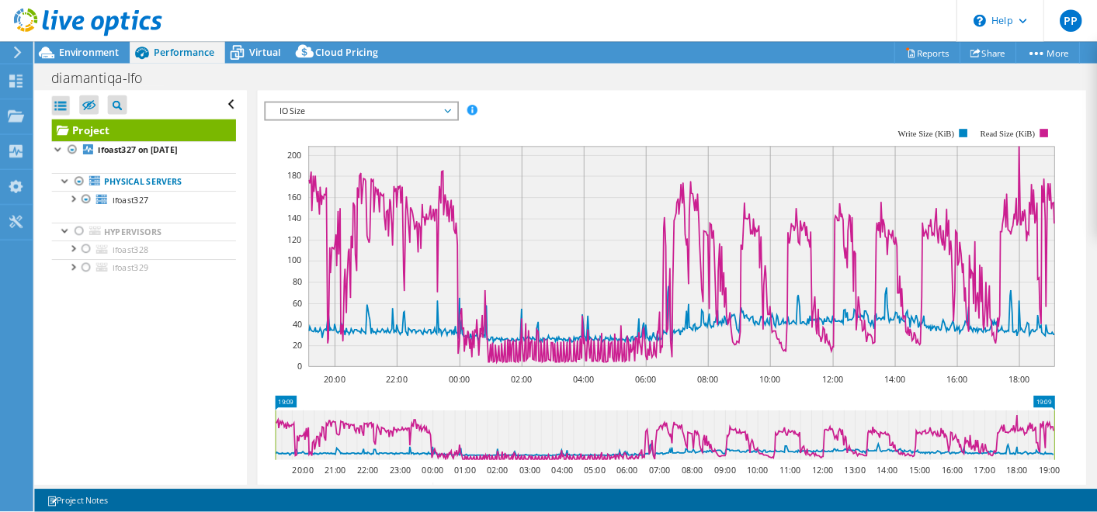
scroll to position [337, 0]
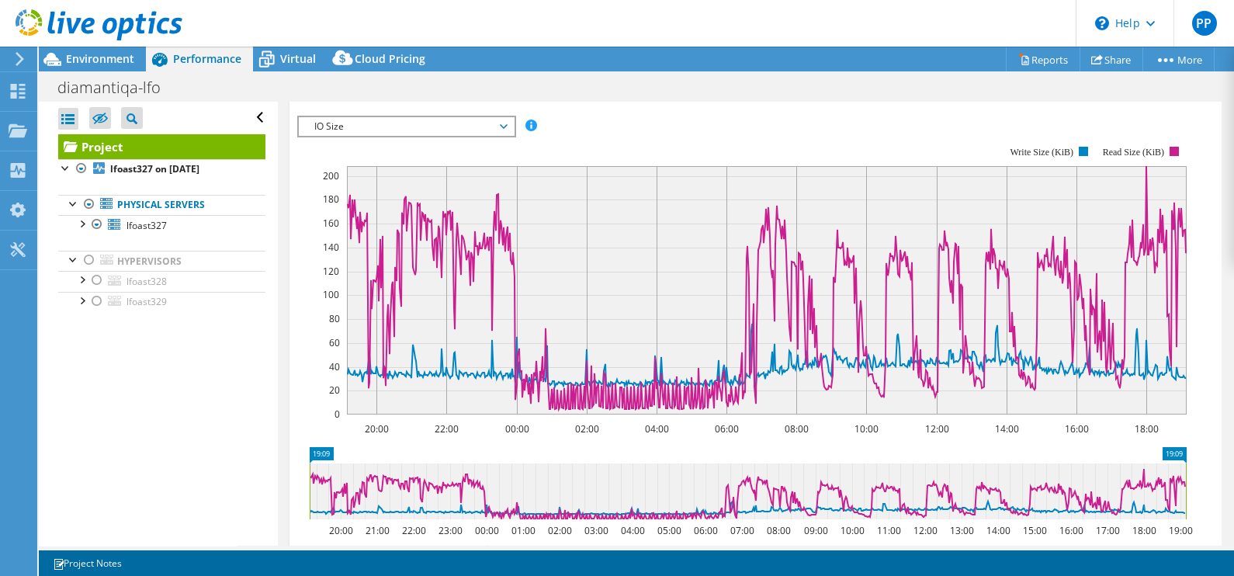
click at [476, 136] on span "IO Size" at bounding box center [407, 126] width 200 height 19
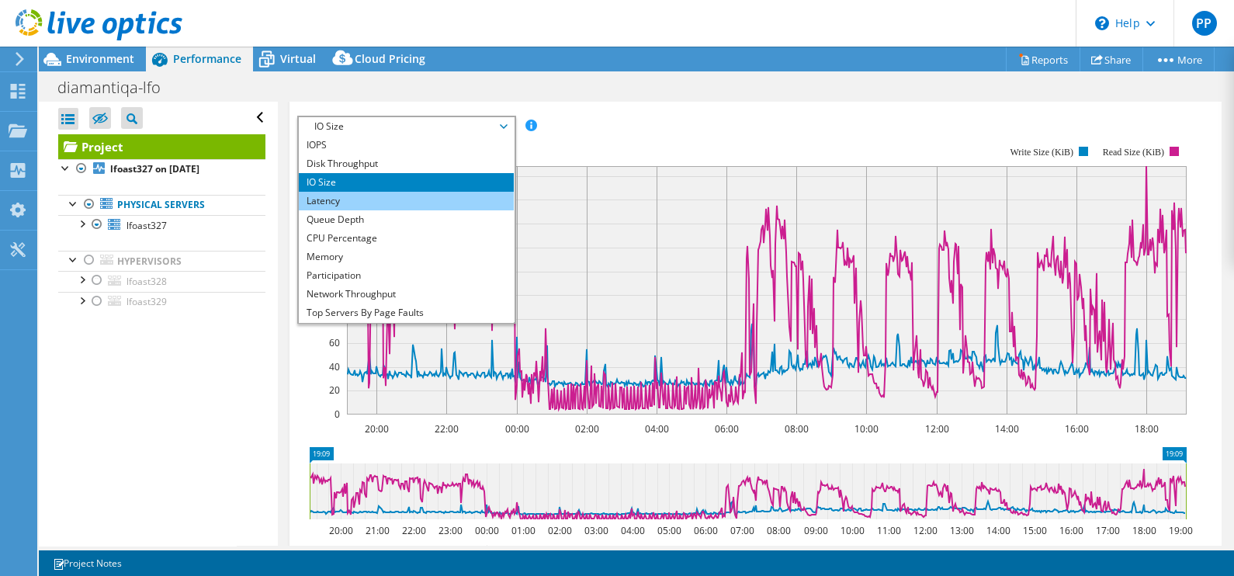
click at [431, 210] on li "Latency" at bounding box center [406, 201] width 215 height 19
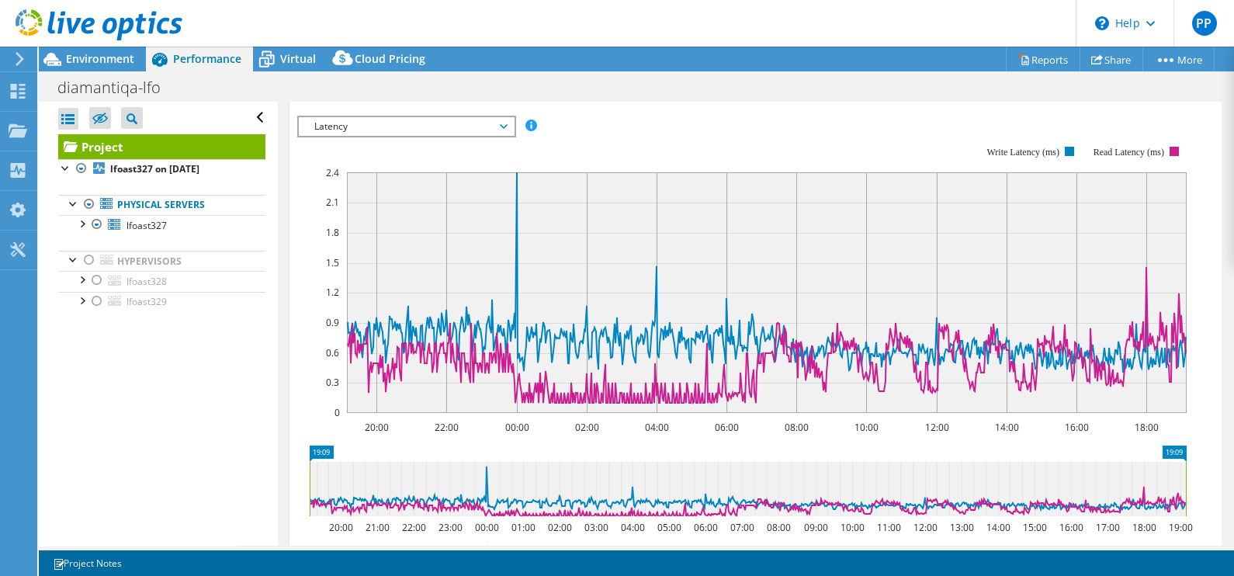
click at [502, 136] on span "Latency" at bounding box center [407, 126] width 200 height 19
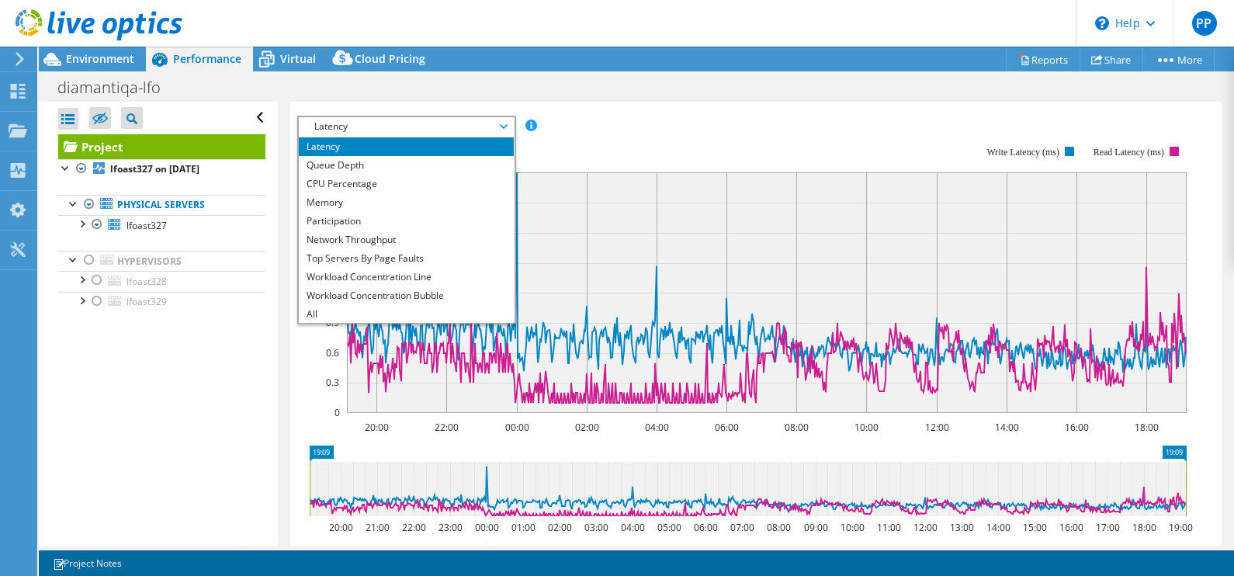
scroll to position [55, 0]
click at [194, 325] on ul "Physical Servers lfoast327 nvme3n3 nvme4n4" at bounding box center [161, 253] width 207 height 148
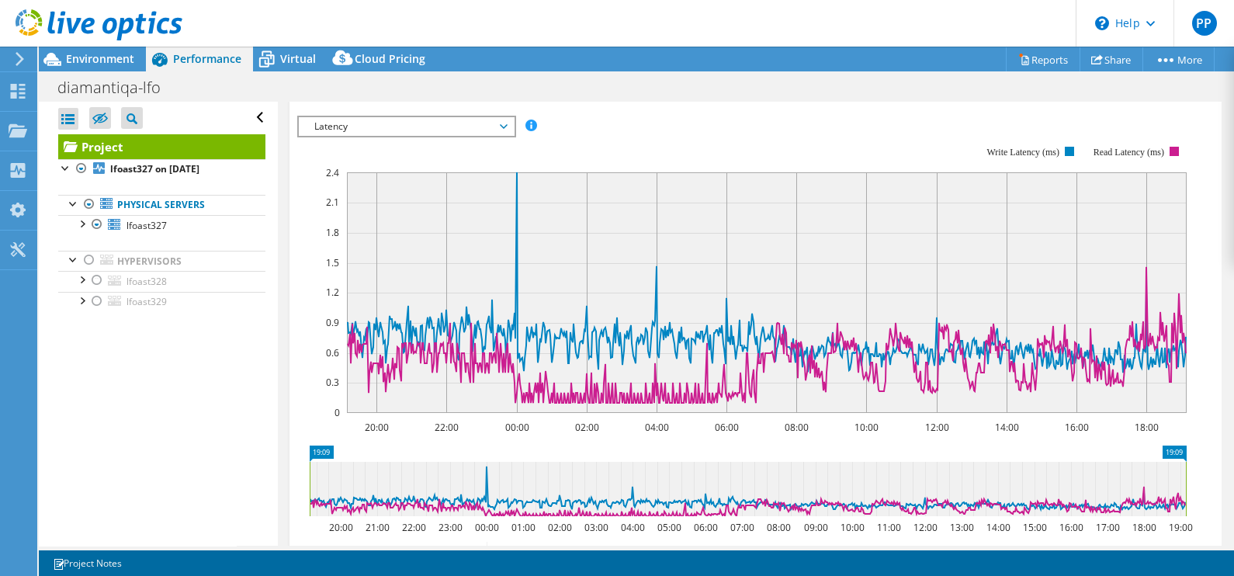
click at [929, 99] on ul "Graphs Servers Inventory Hypervisor Disks Cluster Disks Installed Applications" at bounding box center [756, 85] width 932 height 26
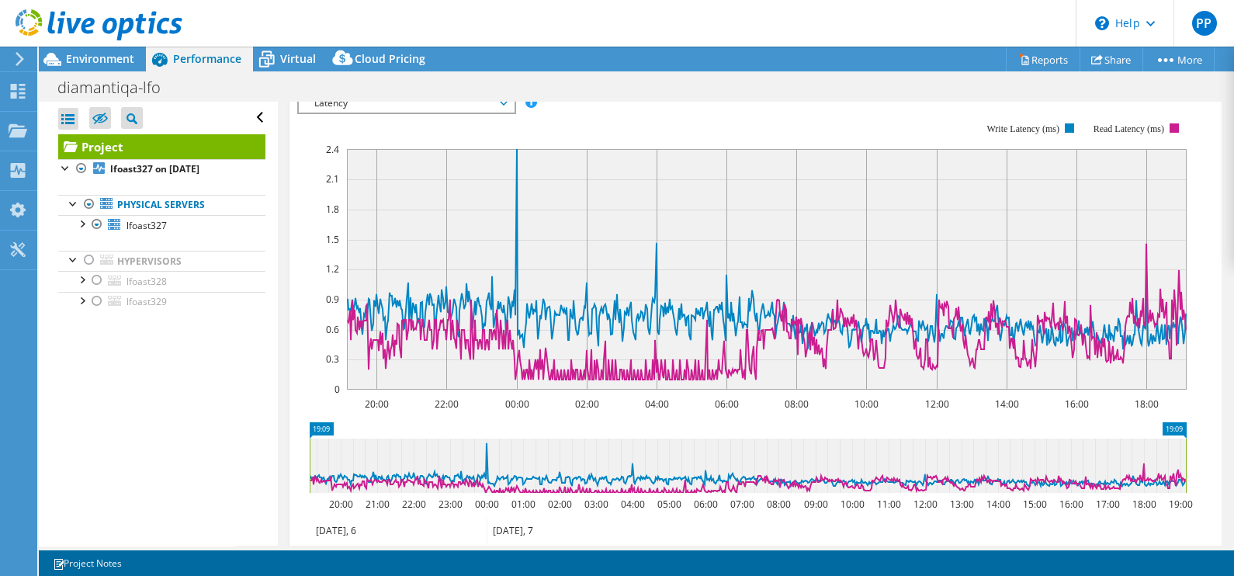
click at [467, 113] on span "Latency" at bounding box center [407, 103] width 200 height 19
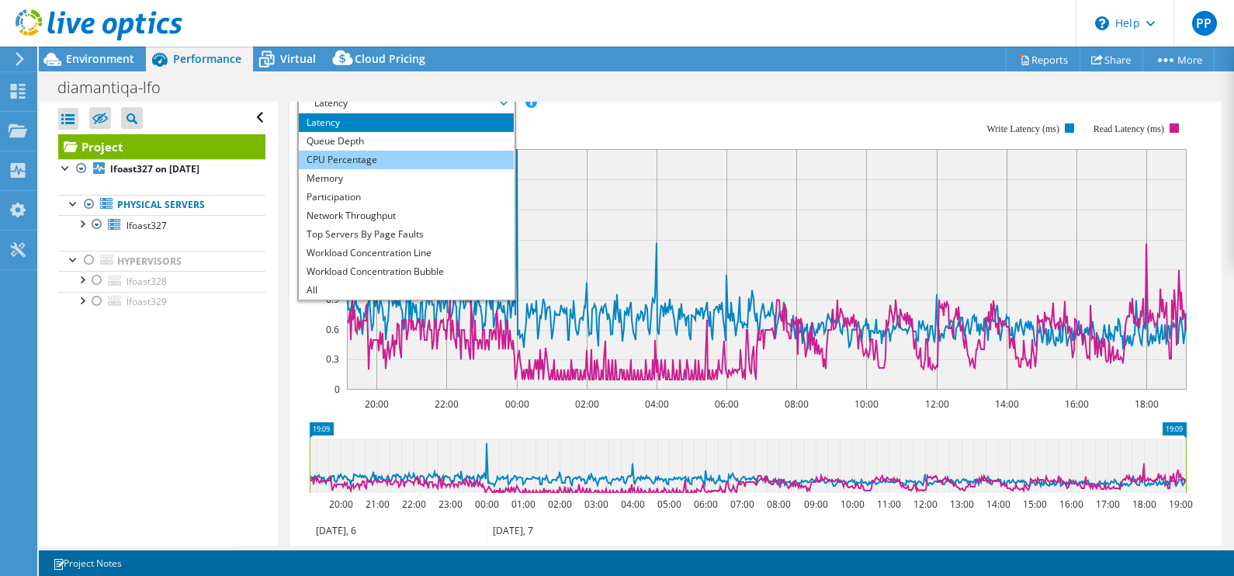
scroll to position [0, 0]
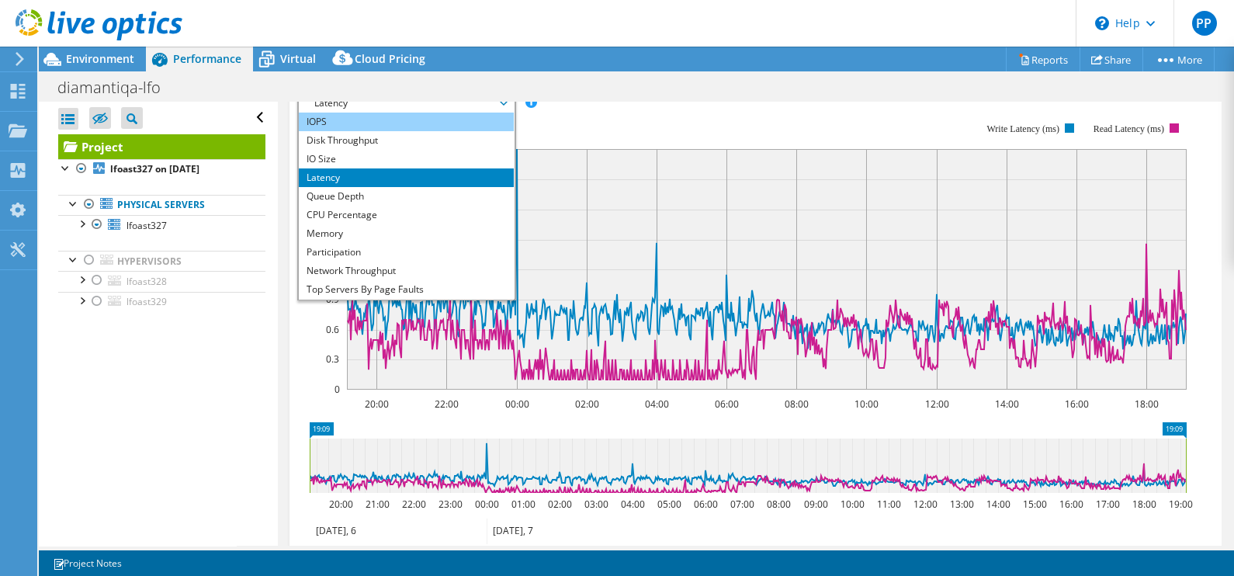
click at [433, 131] on li "IOPS" at bounding box center [406, 122] width 215 height 19
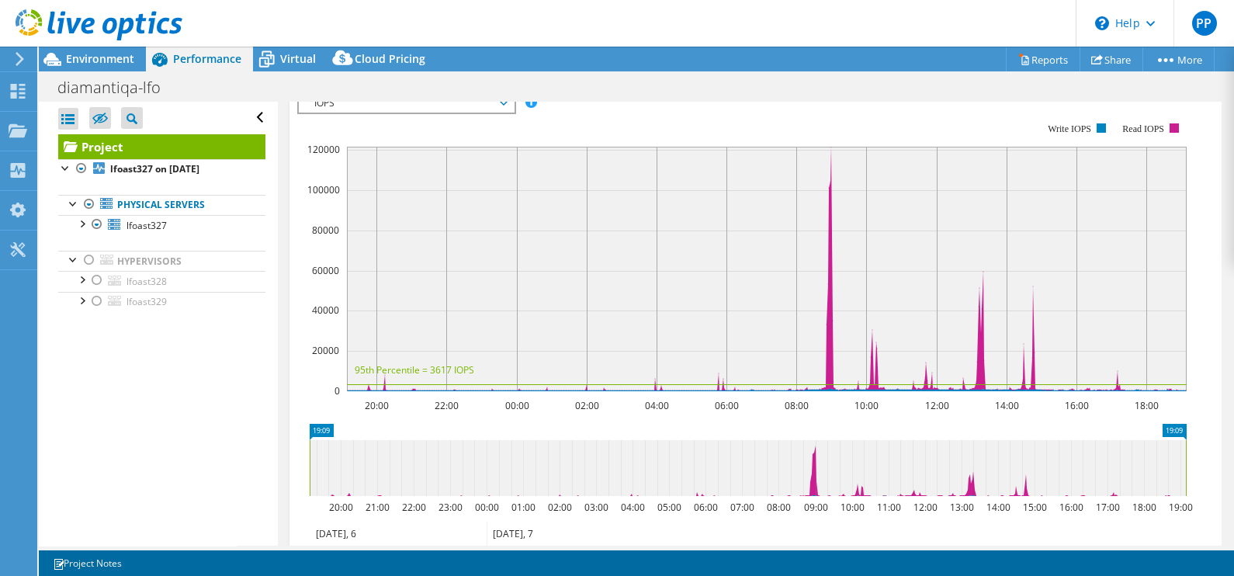
click at [835, 140] on rect at bounding box center [742, 257] width 890 height 311
